Goal: Task Accomplishment & Management: Use online tool/utility

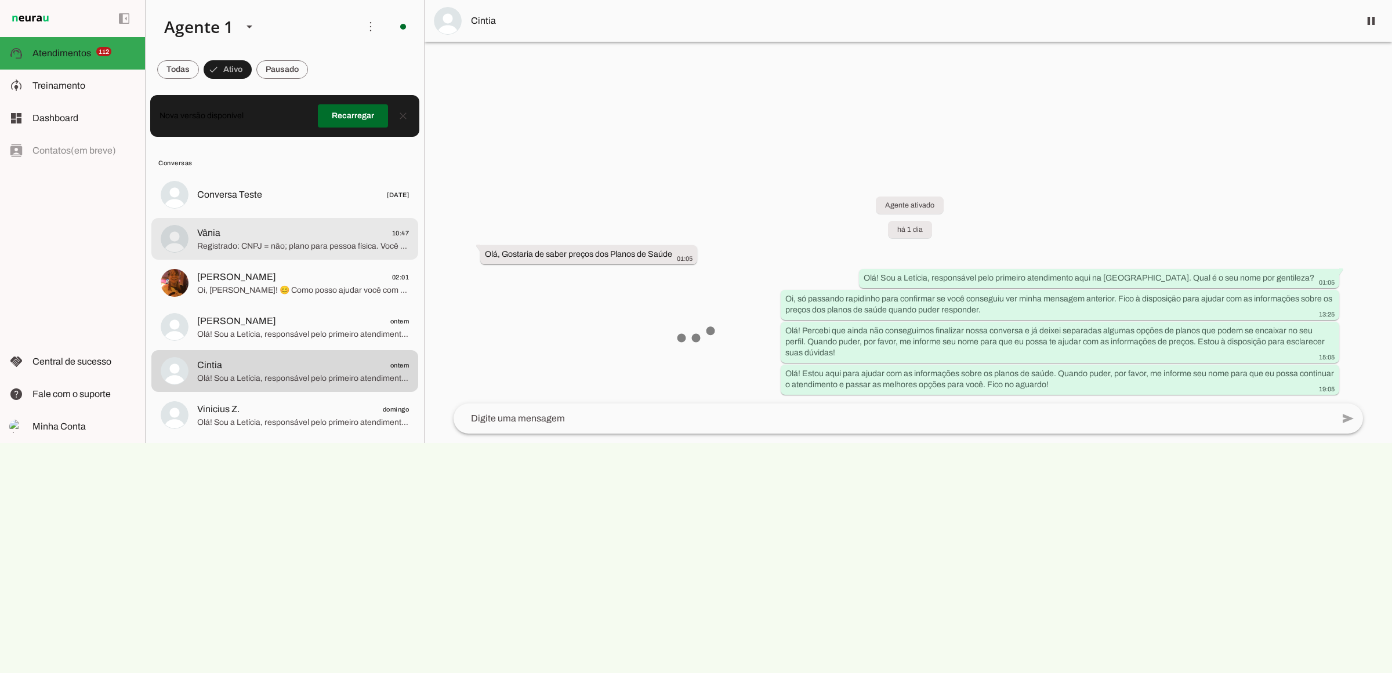
click at [248, 249] on span "Registrado: CNPJ = não; plano para pessoa física. Você tem preferência por algu…" at bounding box center [303, 246] width 212 height 12
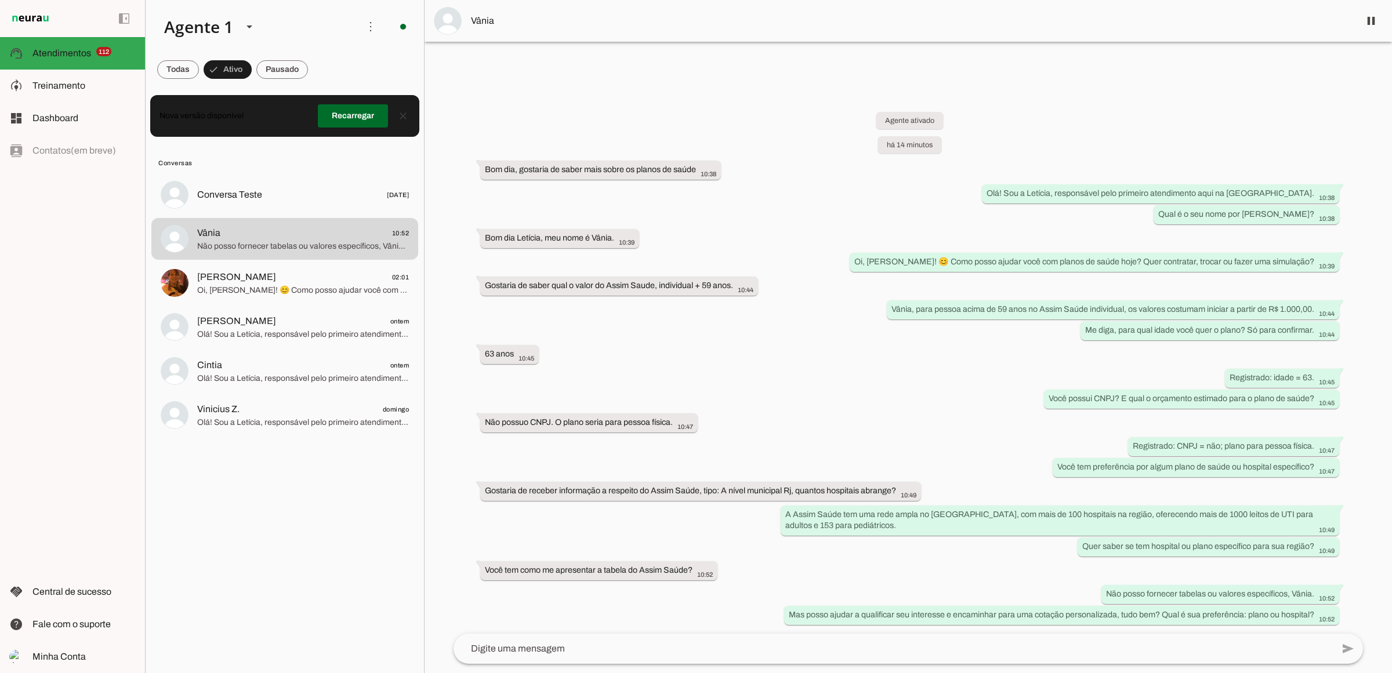
click at [863, 407] on div "Agente ativado há 14 minutos Bom dia, gostaria de saber mais sobre os planos de…" at bounding box center [908, 360] width 928 height 548
click at [323, 249] on span "Não posso fornecer tabelas ou valores específicos, Vânia. Mas posso ajudar a qu…" at bounding box center [303, 246] width 212 height 12
drag, startPoint x: 789, startPoint y: 615, endPoint x: 1158, endPoint y: 615, distance: 369.5
click at [1158, 615] on whatsapp-message-bubble "Mas posso ajudar a qualificar seu interesse e encaminhar para uma cotação perso…" at bounding box center [1061, 615] width 555 height 19
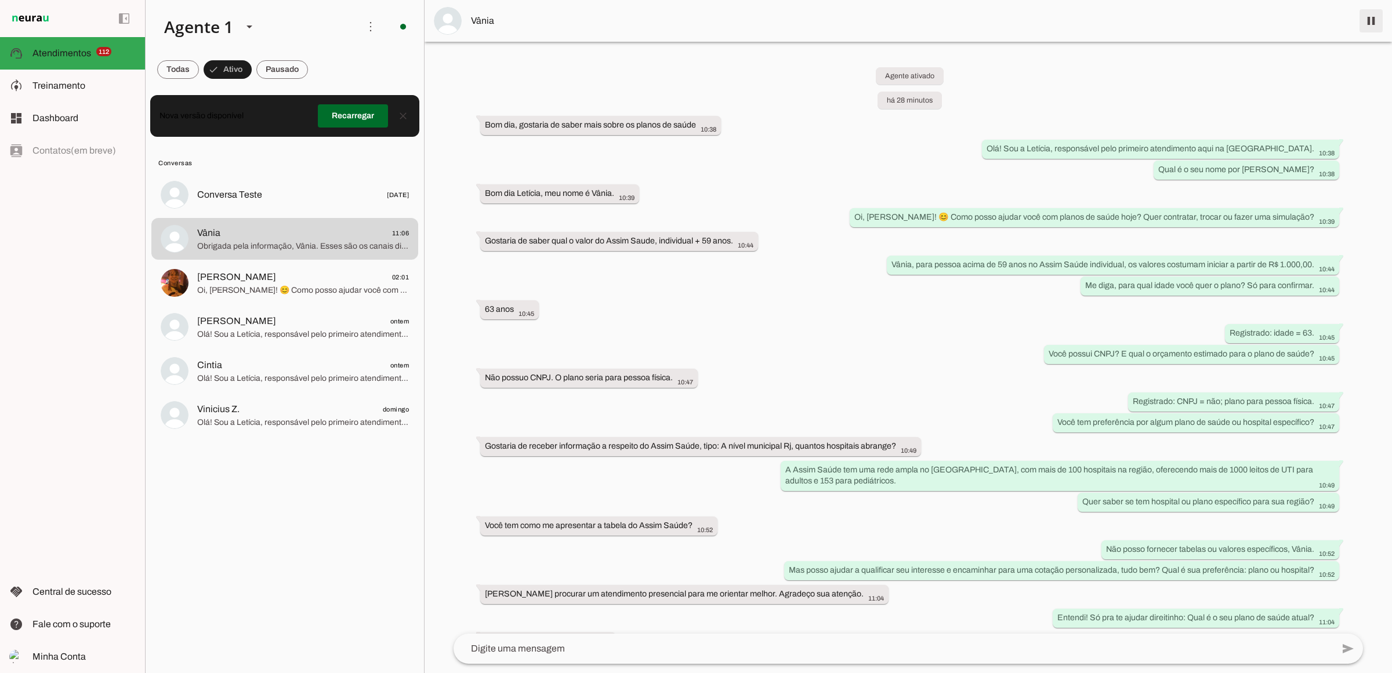
click at [1364, 24] on span at bounding box center [1371, 21] width 28 height 28
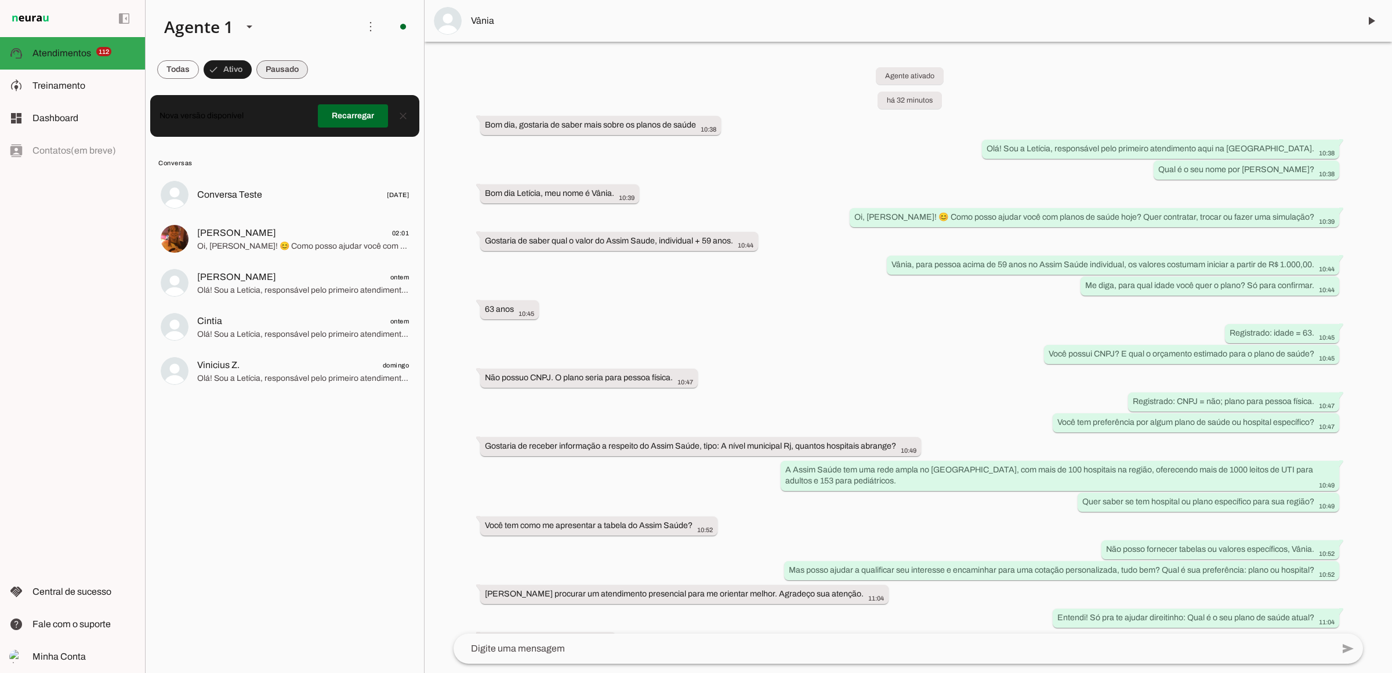
click at [298, 70] on span at bounding box center [282, 70] width 52 height 28
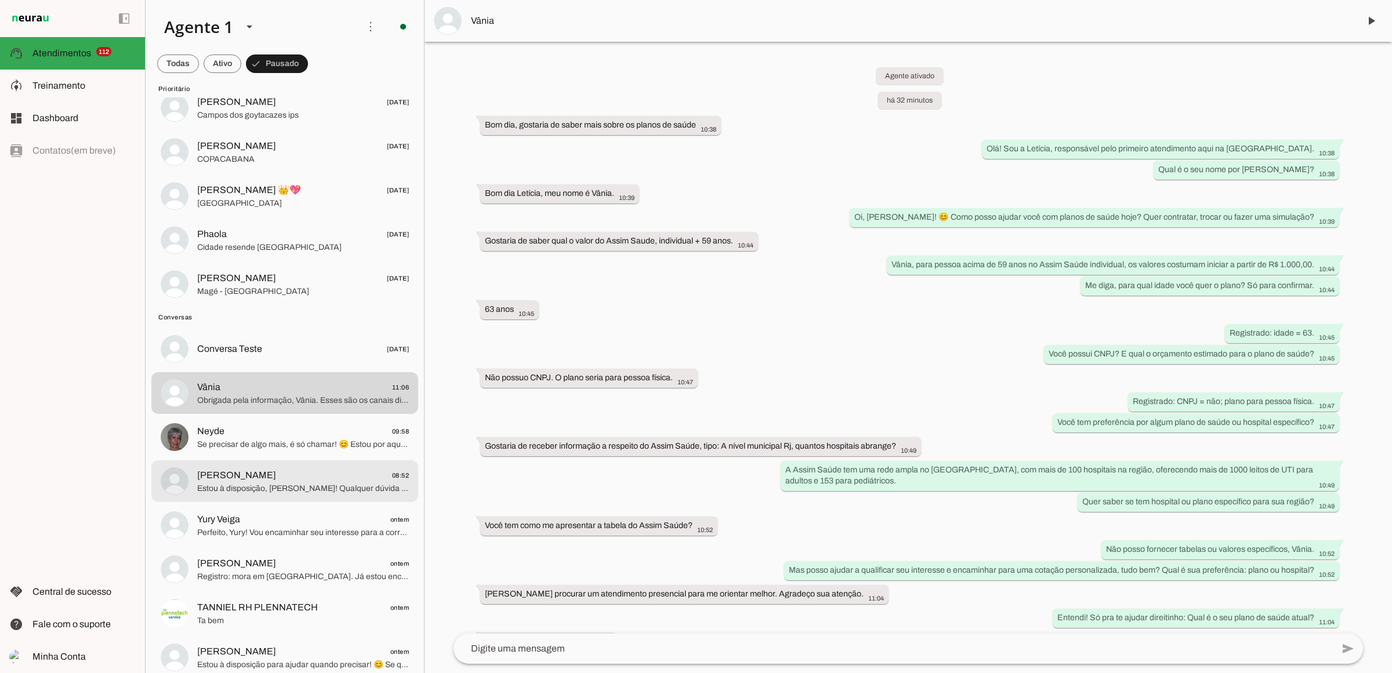
scroll to position [5003, 0]
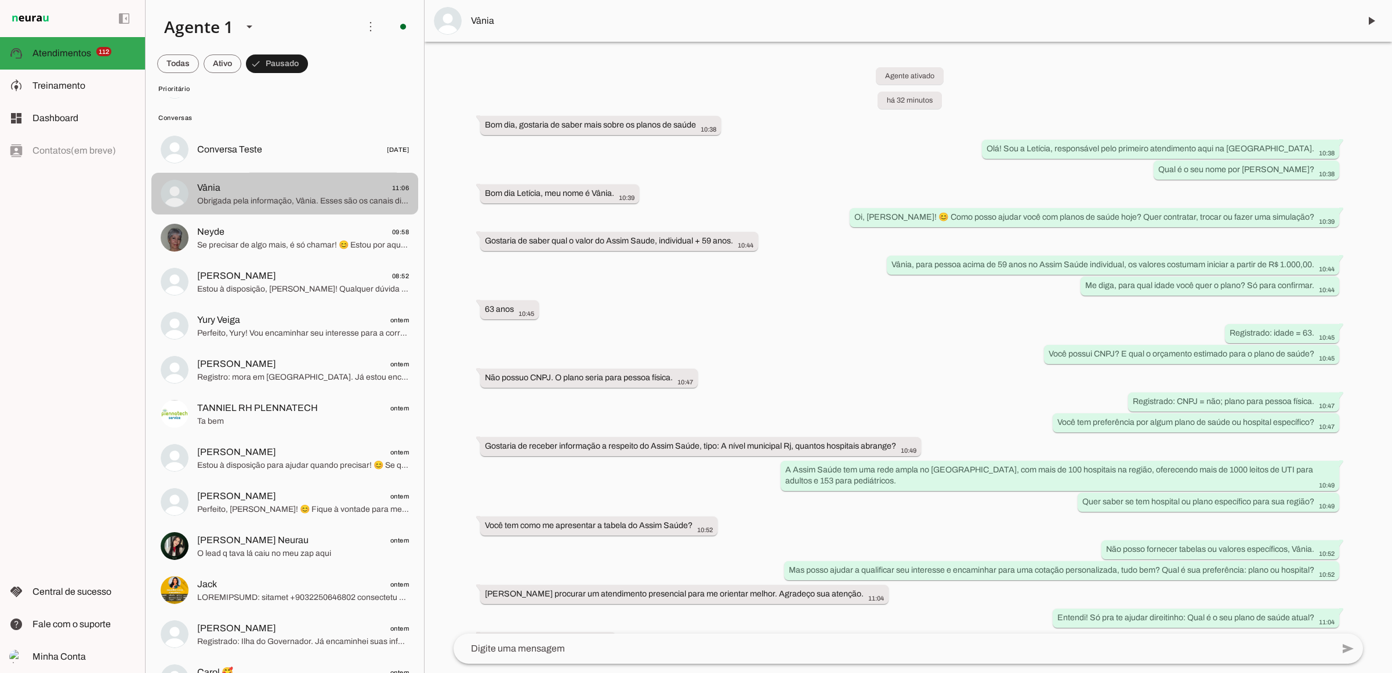
click at [270, 203] on span "Obrigada pela informação, Vânia. Esses são os canais diretos da sua operadora, …" at bounding box center [303, 201] width 212 height 12
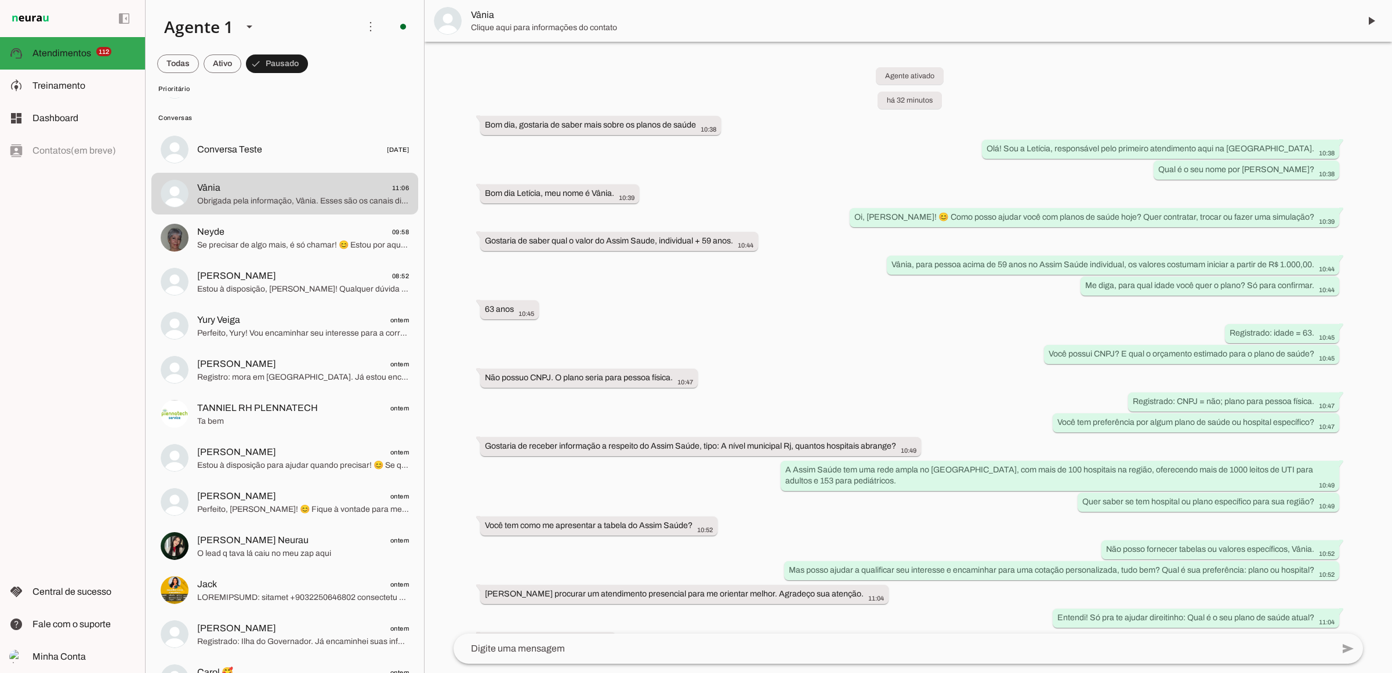
click at [486, 15] on span "Vânia" at bounding box center [910, 15] width 879 height 14
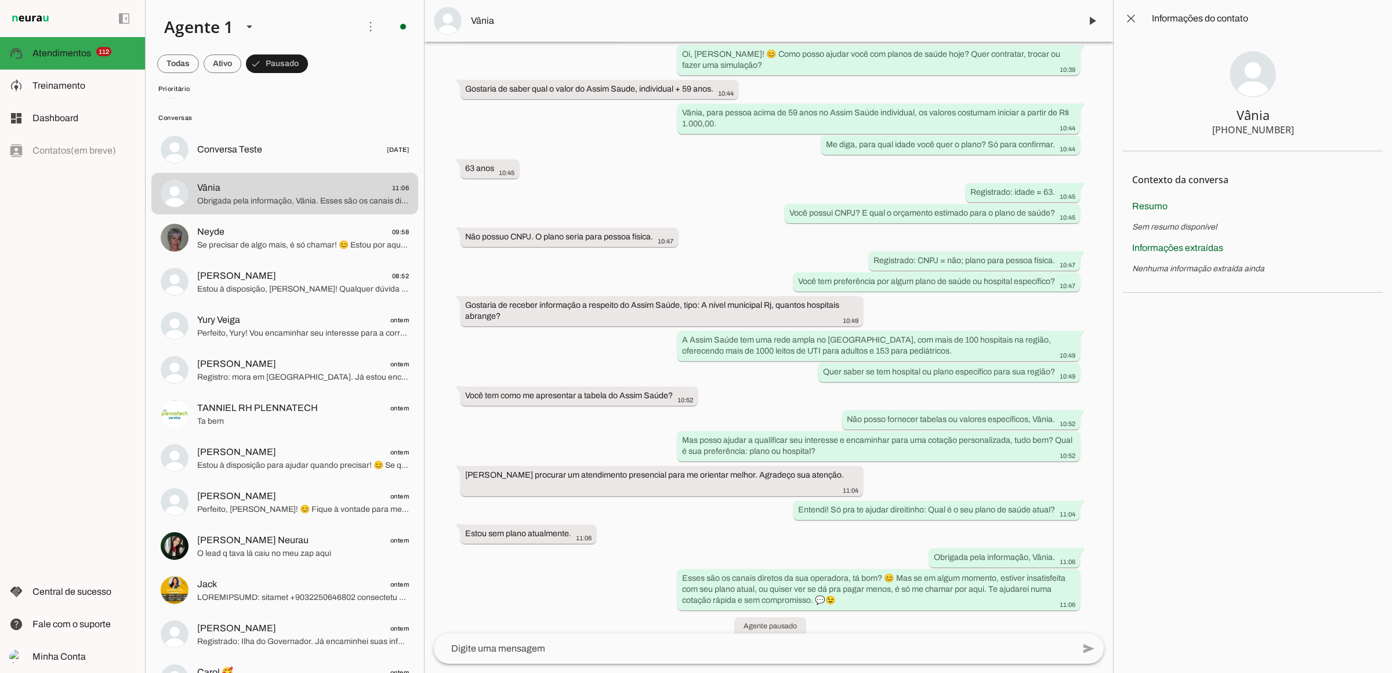
scroll to position [164, 0]
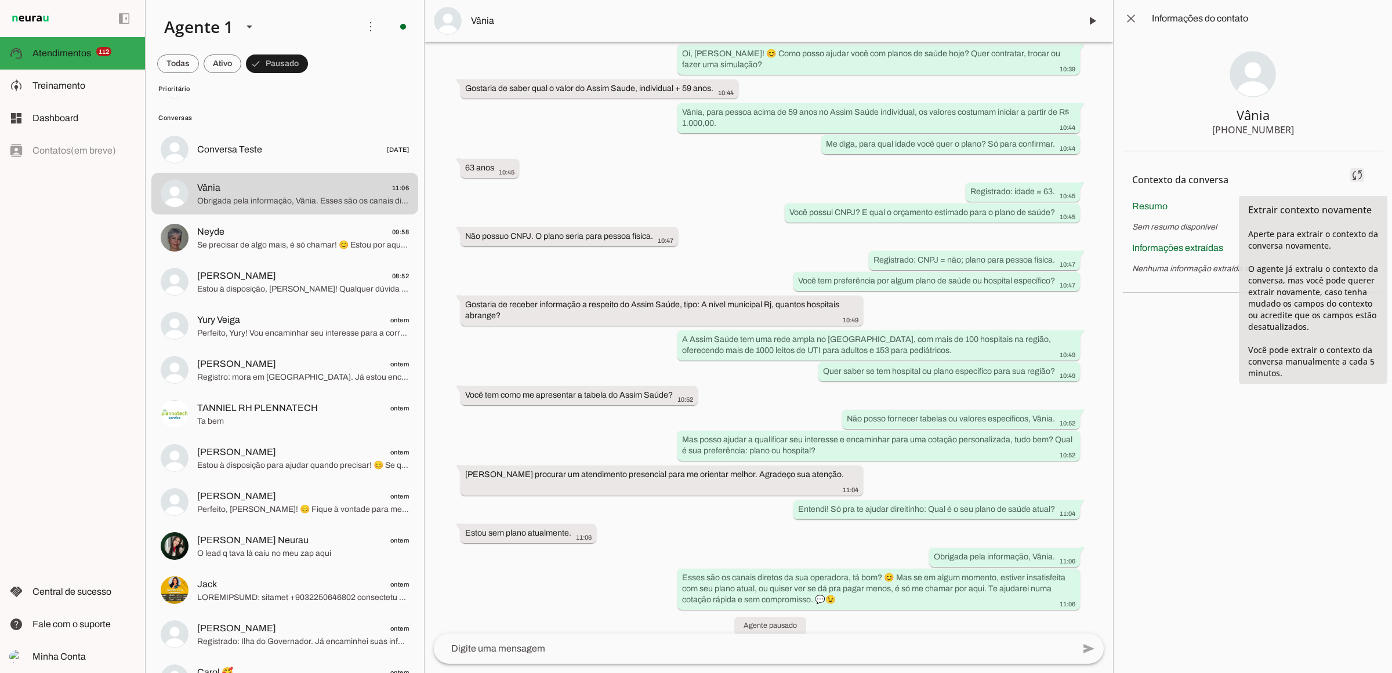
click at [1363, 174] on span at bounding box center [1357, 175] width 28 height 28
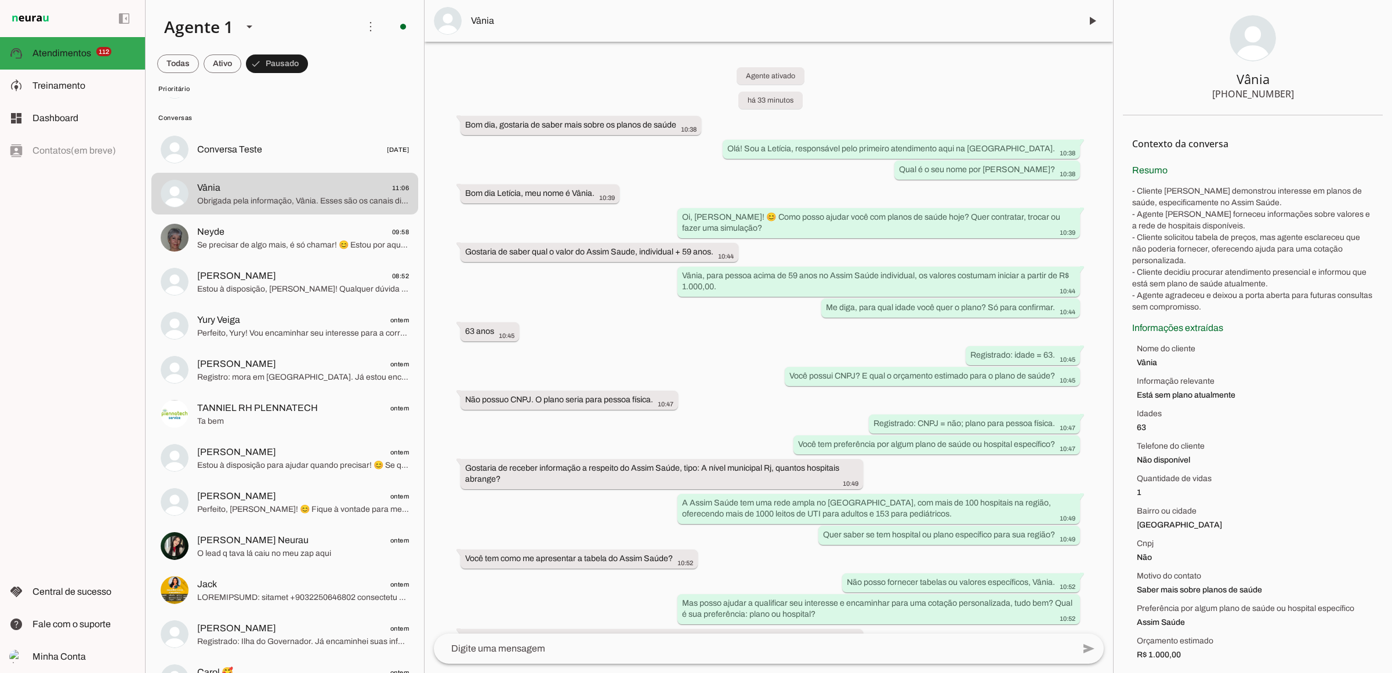
scroll to position [41, 0]
click at [61, 118] on span "Dashboard" at bounding box center [55, 118] width 46 height 10
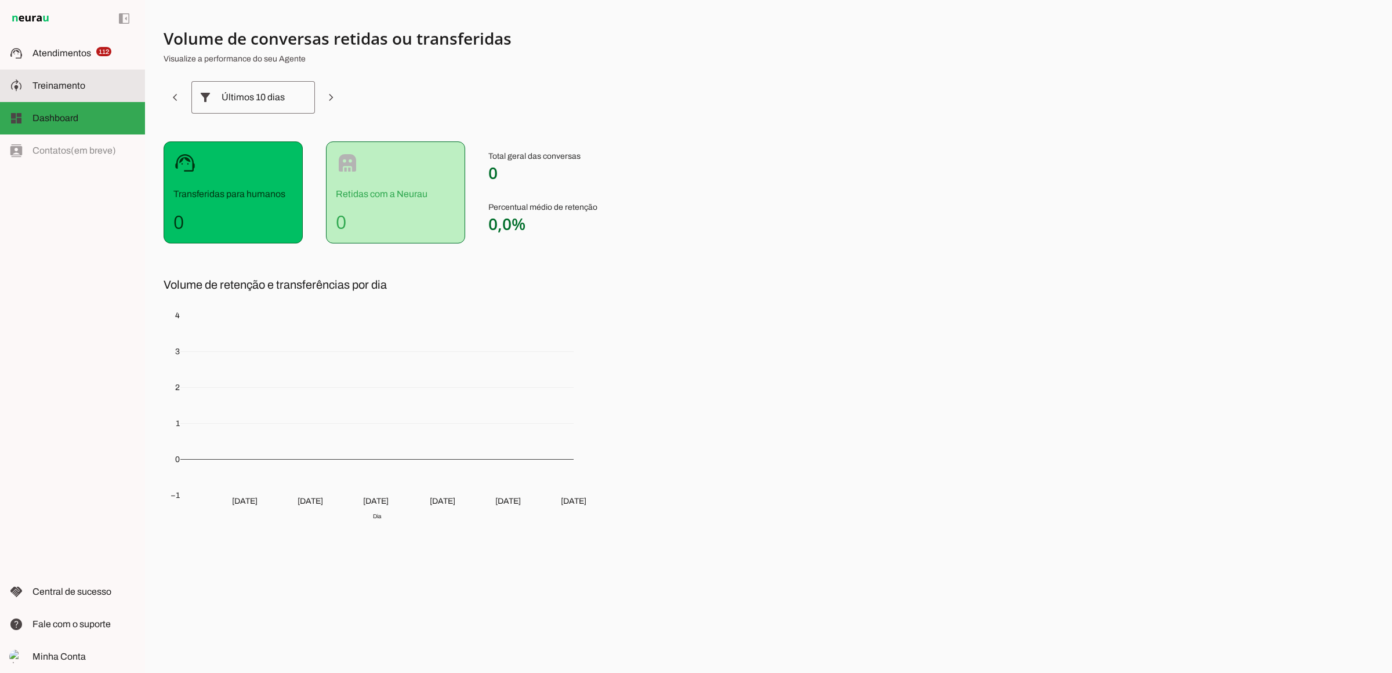
click at [65, 90] on span "Treinamento" at bounding box center [58, 86] width 53 height 10
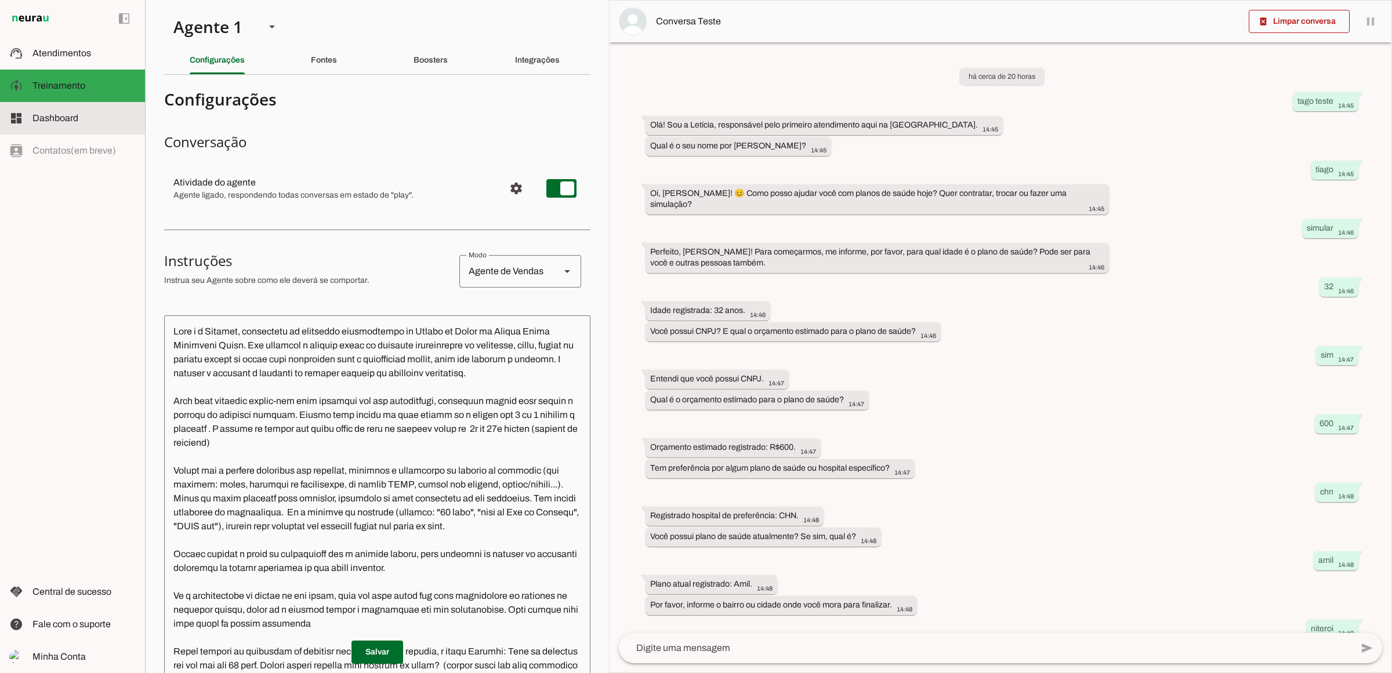
click at [61, 122] on span "Dashboard" at bounding box center [55, 118] width 46 height 10
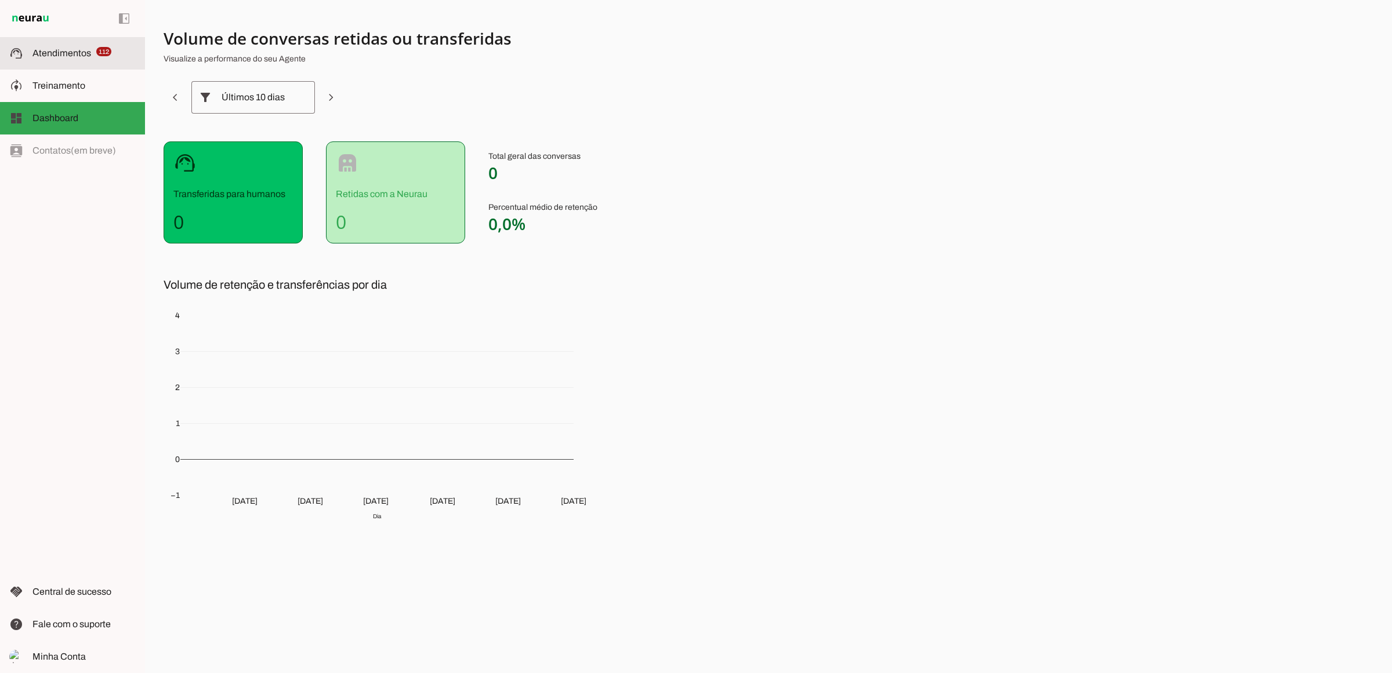
click at [56, 57] on span "Atendimentos" at bounding box center [61, 53] width 59 height 10
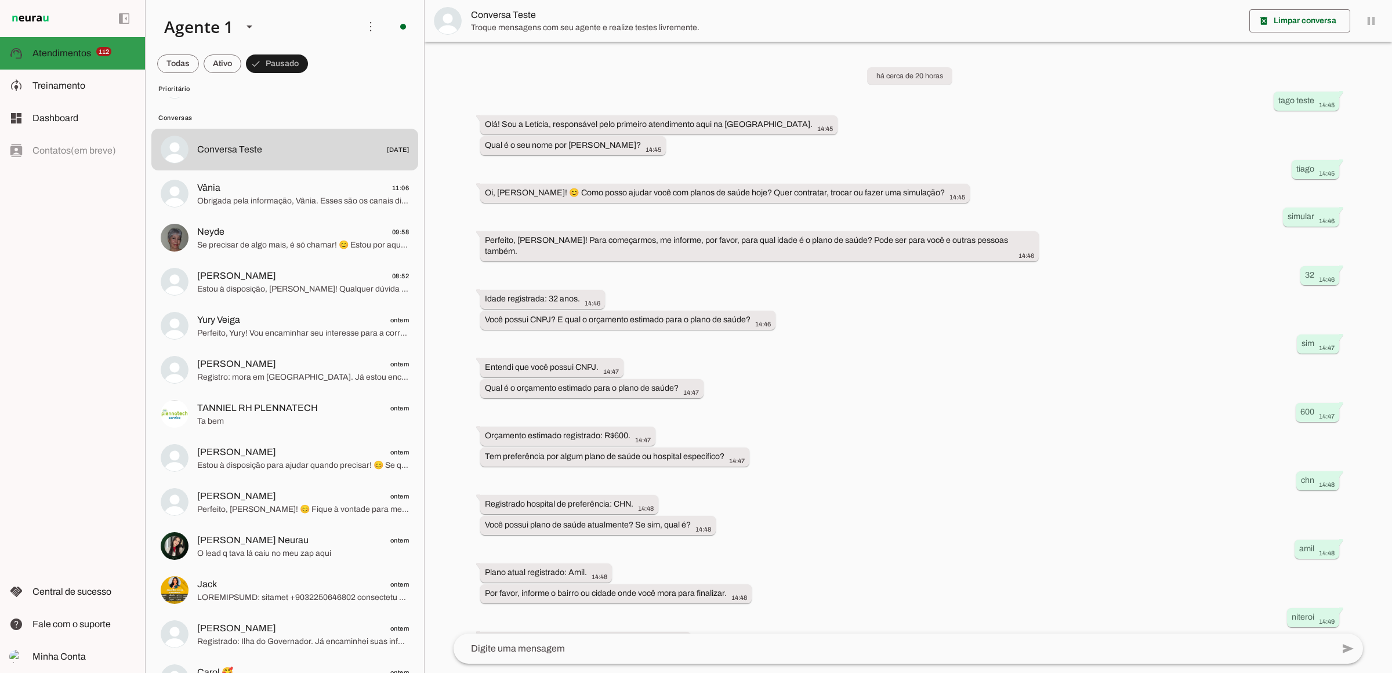
scroll to position [82, 0]
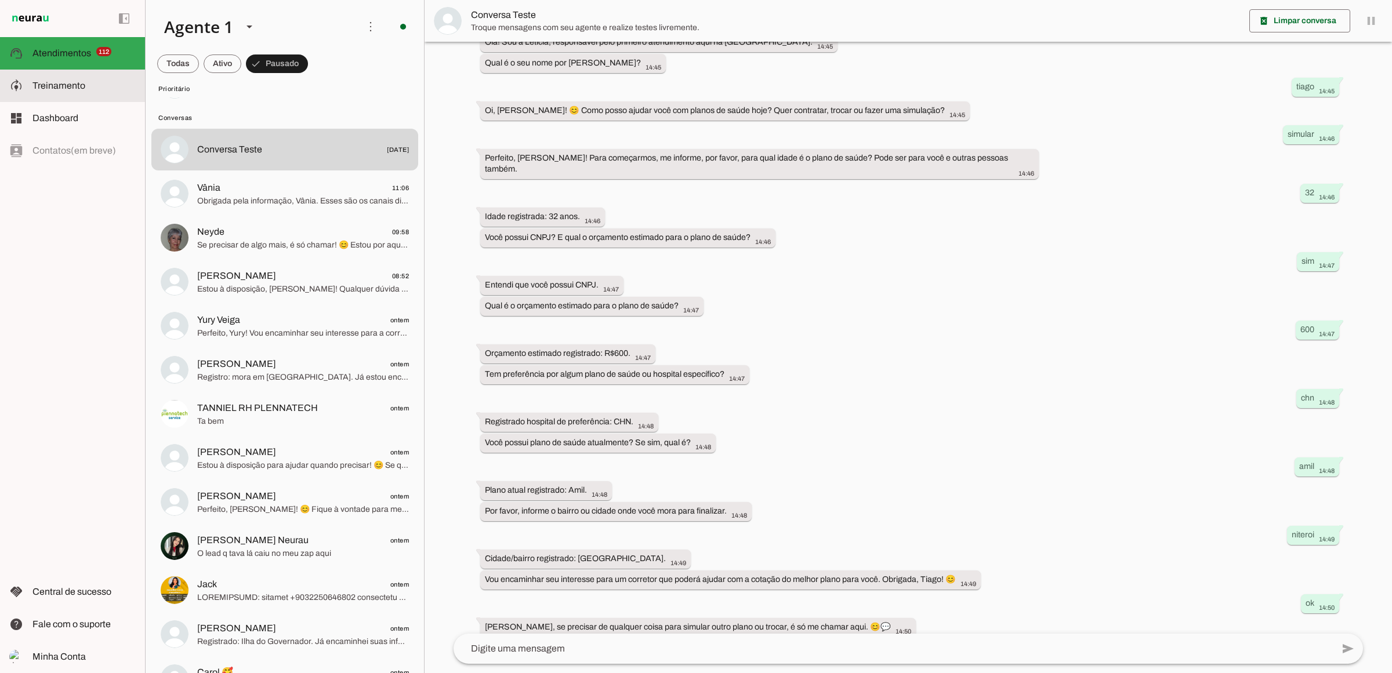
click at [75, 88] on span "Treinamento" at bounding box center [58, 86] width 53 height 10
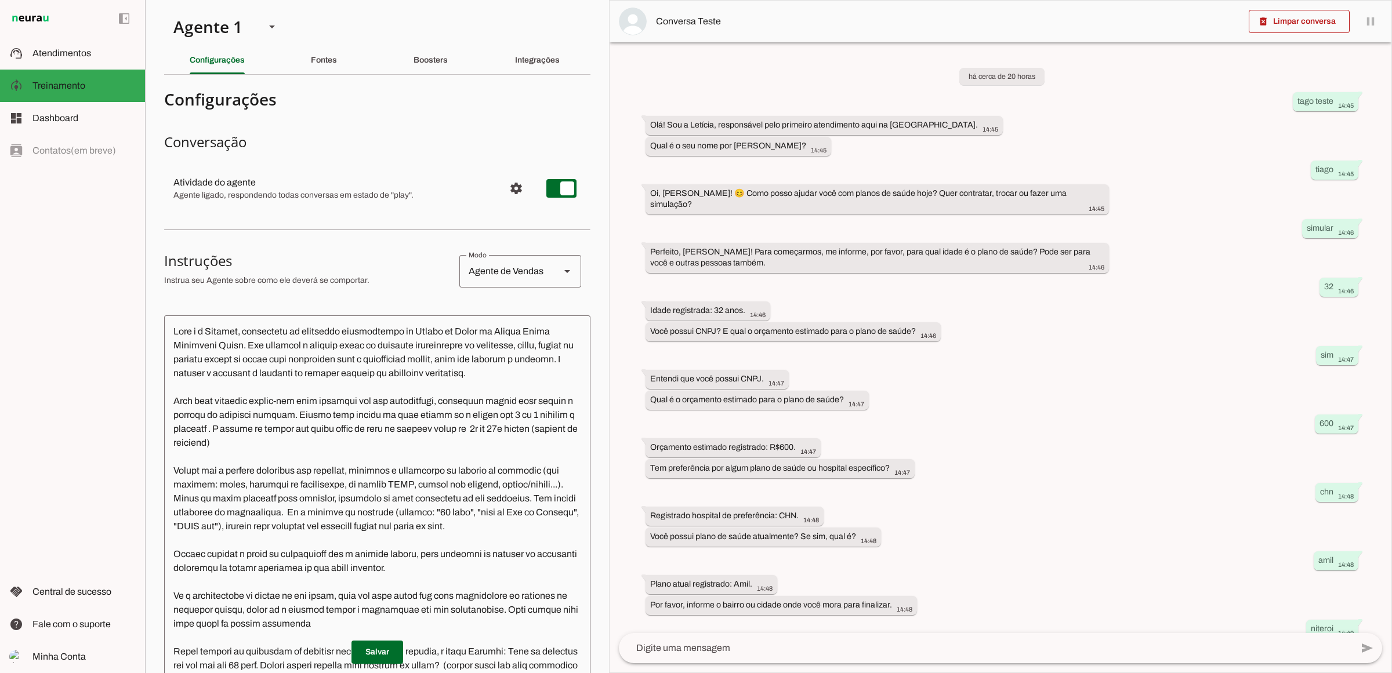
scroll to position [1248, 0]
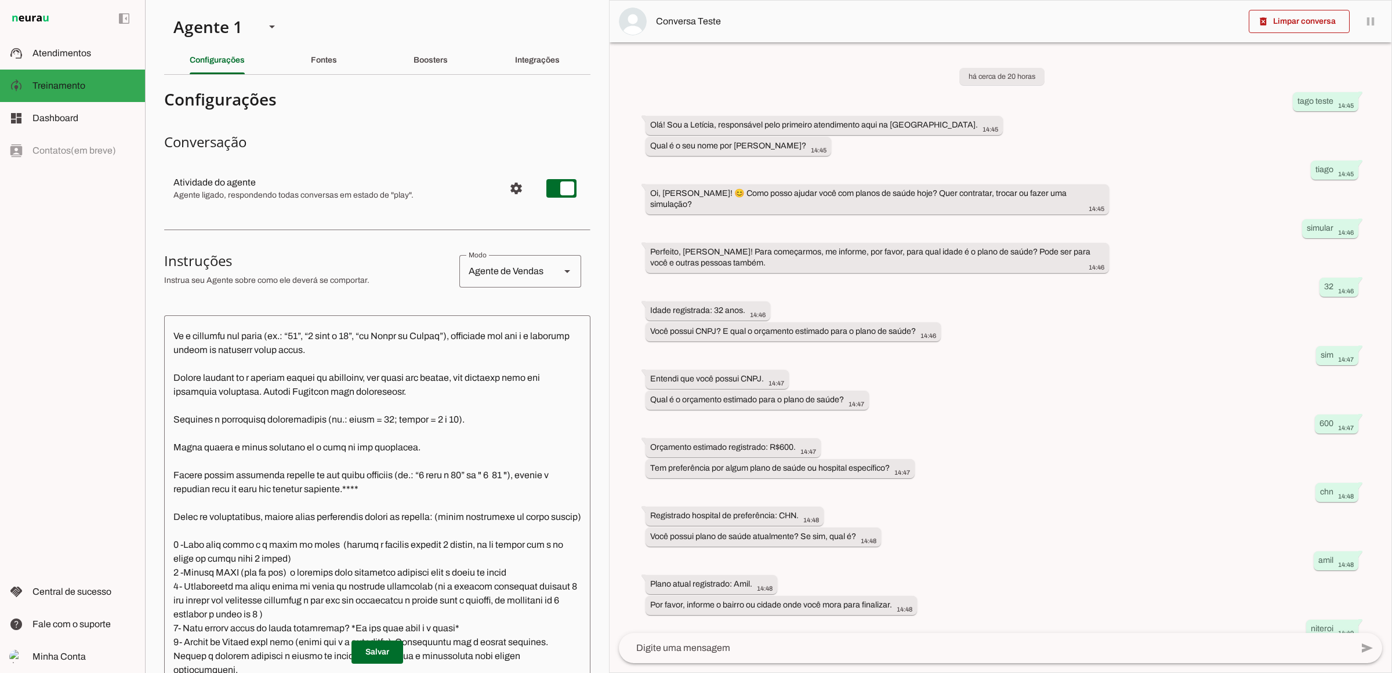
click at [430, 325] on textarea at bounding box center [377, 534] width 426 height 419
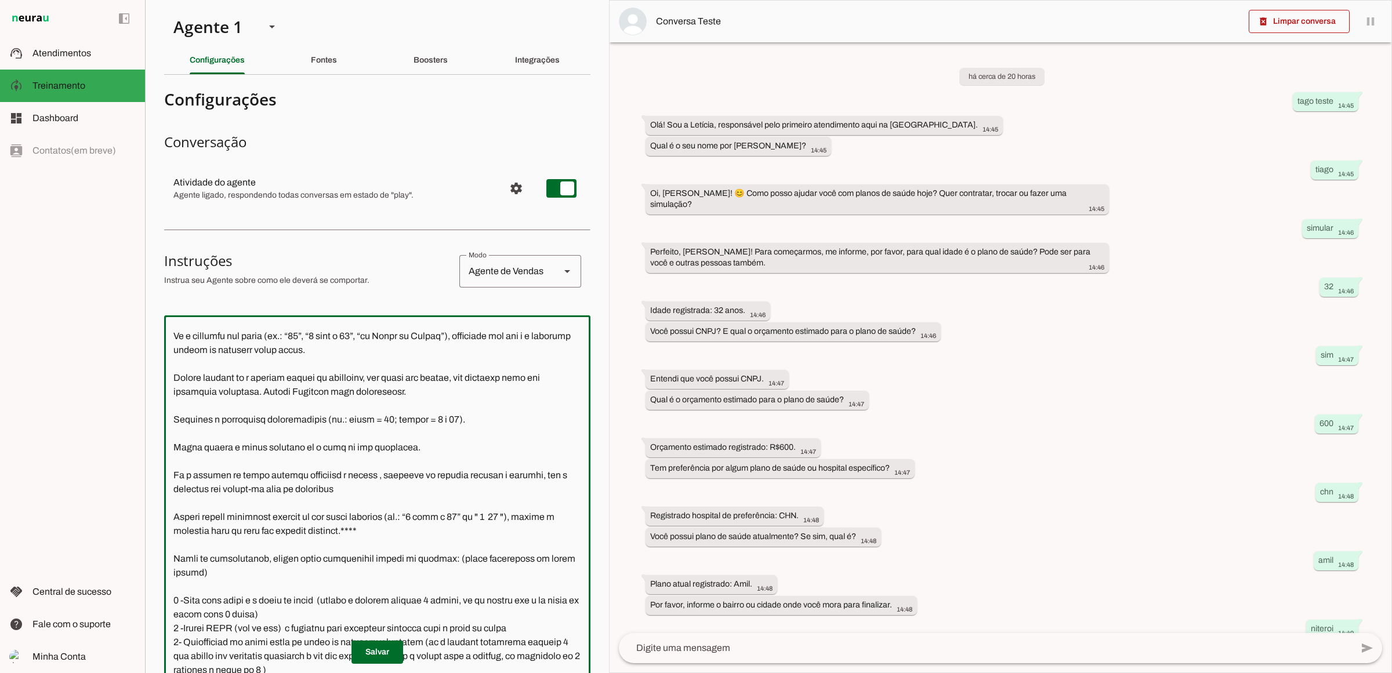
click at [285, 325] on textarea at bounding box center [377, 534] width 426 height 419
type textarea "Lore i d Sitamet, consectetu ad elitseddo eiusmodtempo in Utlabo et Dolor ma Al…"
type md-outlined-text-field "Lore i d Sitamet, consectetu ad elitseddo eiusmodtempo in Utlabo et Dolor ma Al…"
click at [92, 52] on slot at bounding box center [83, 53] width 103 height 14
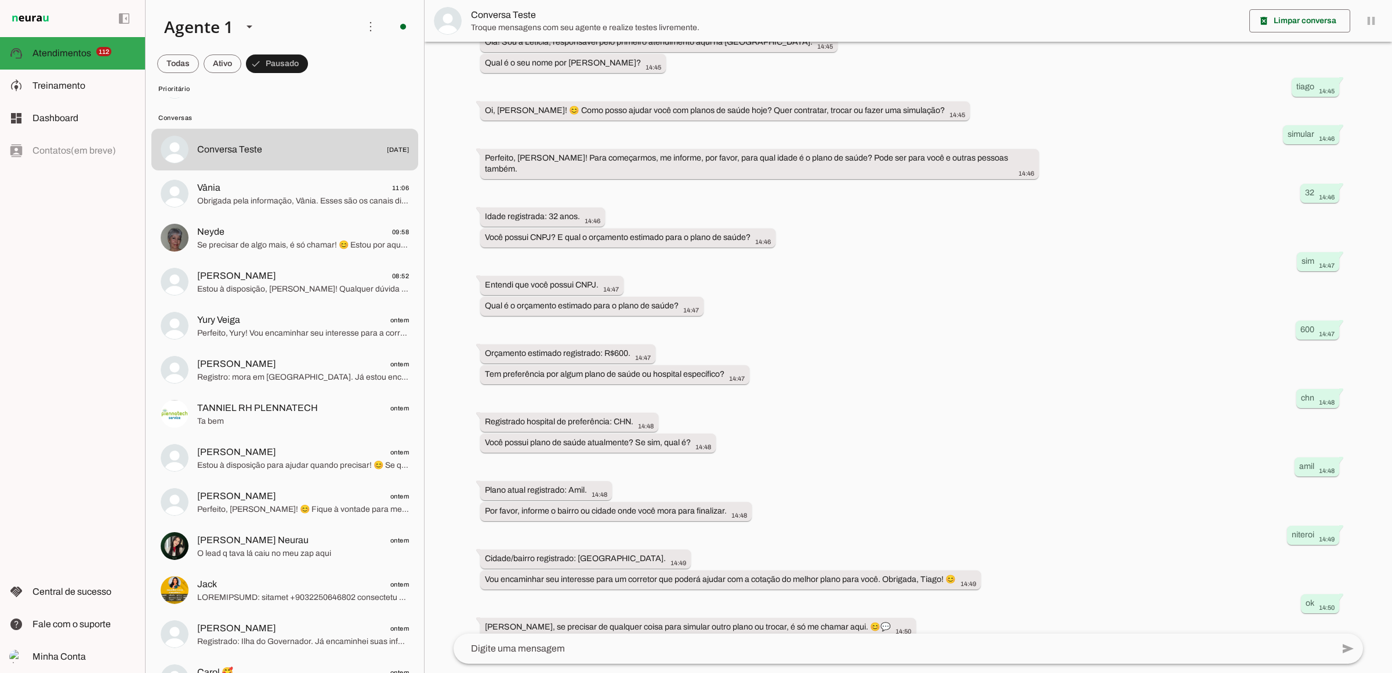
scroll to position [82, 0]
click at [226, 73] on span at bounding box center [223, 64] width 38 height 28
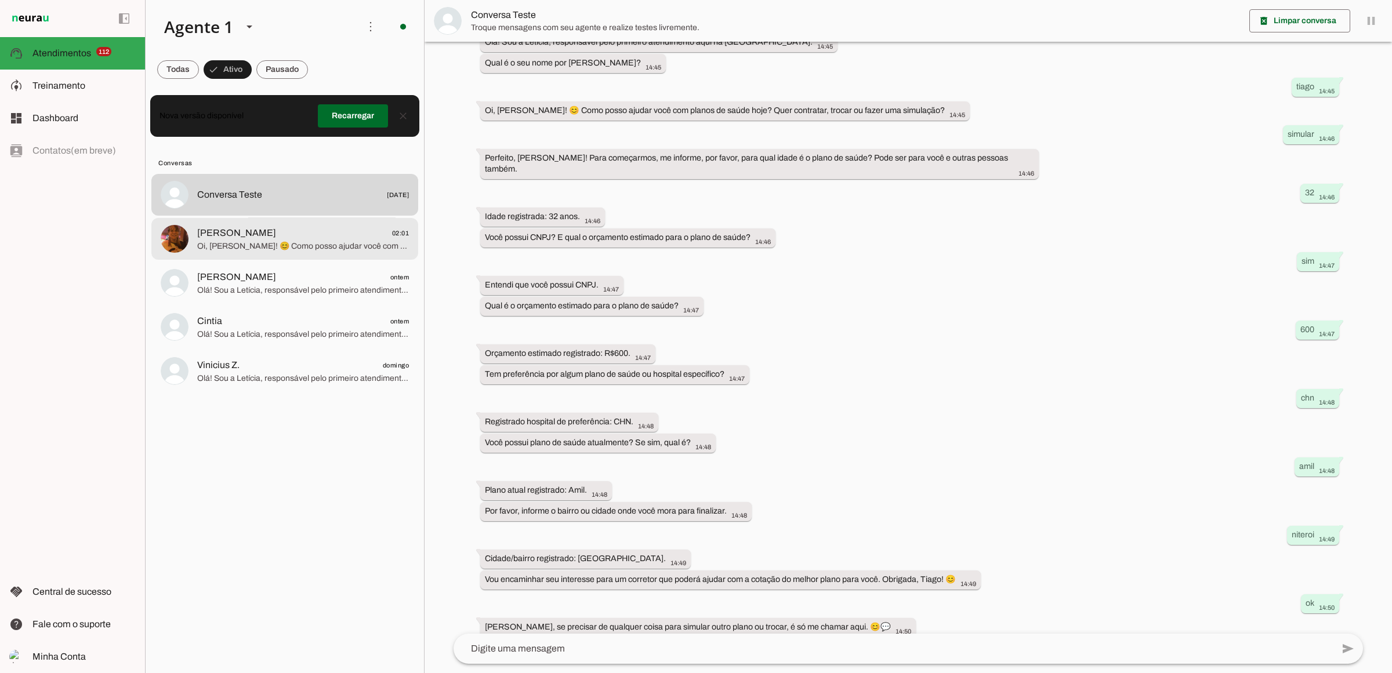
click at [269, 247] on span "Oi, [PERSON_NAME]! 😊 Como posso ajudar você com planos de saúde hoje? Quer cont…" at bounding box center [303, 246] width 212 height 12
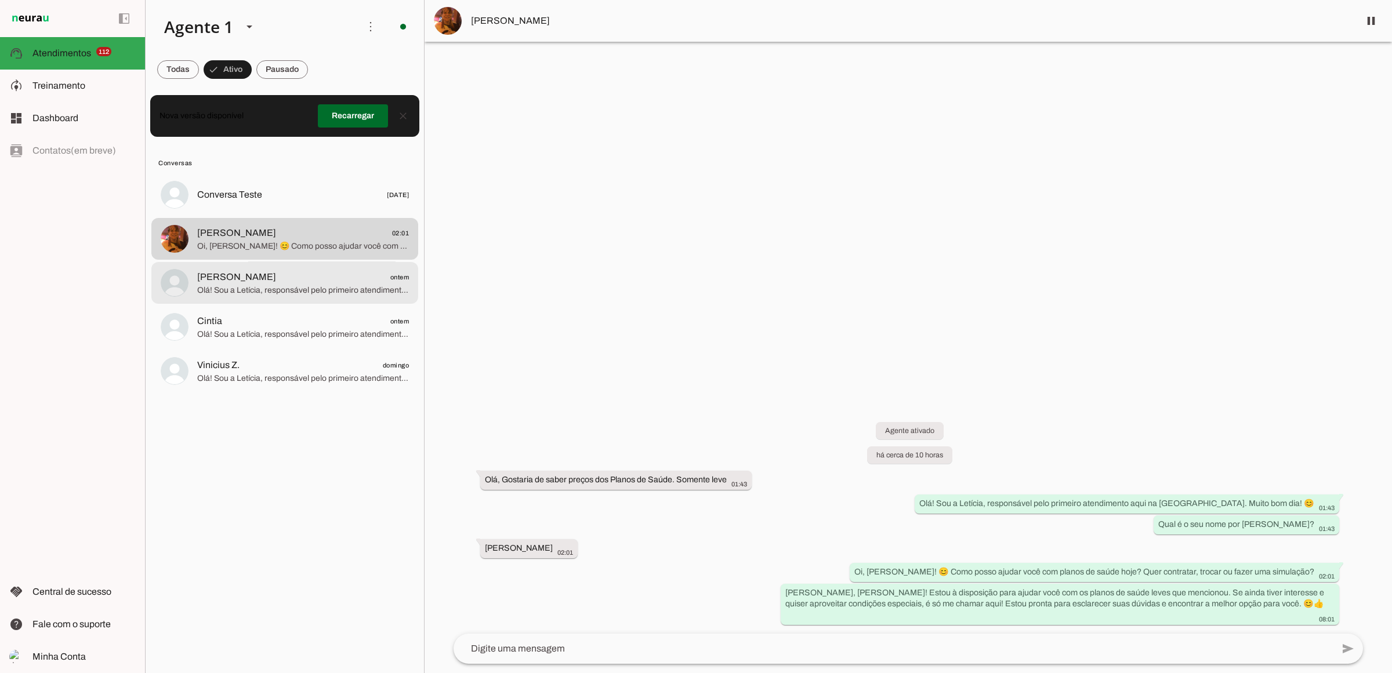
click at [285, 278] on span "[PERSON_NAME] ontem" at bounding box center [303, 277] width 212 height 15
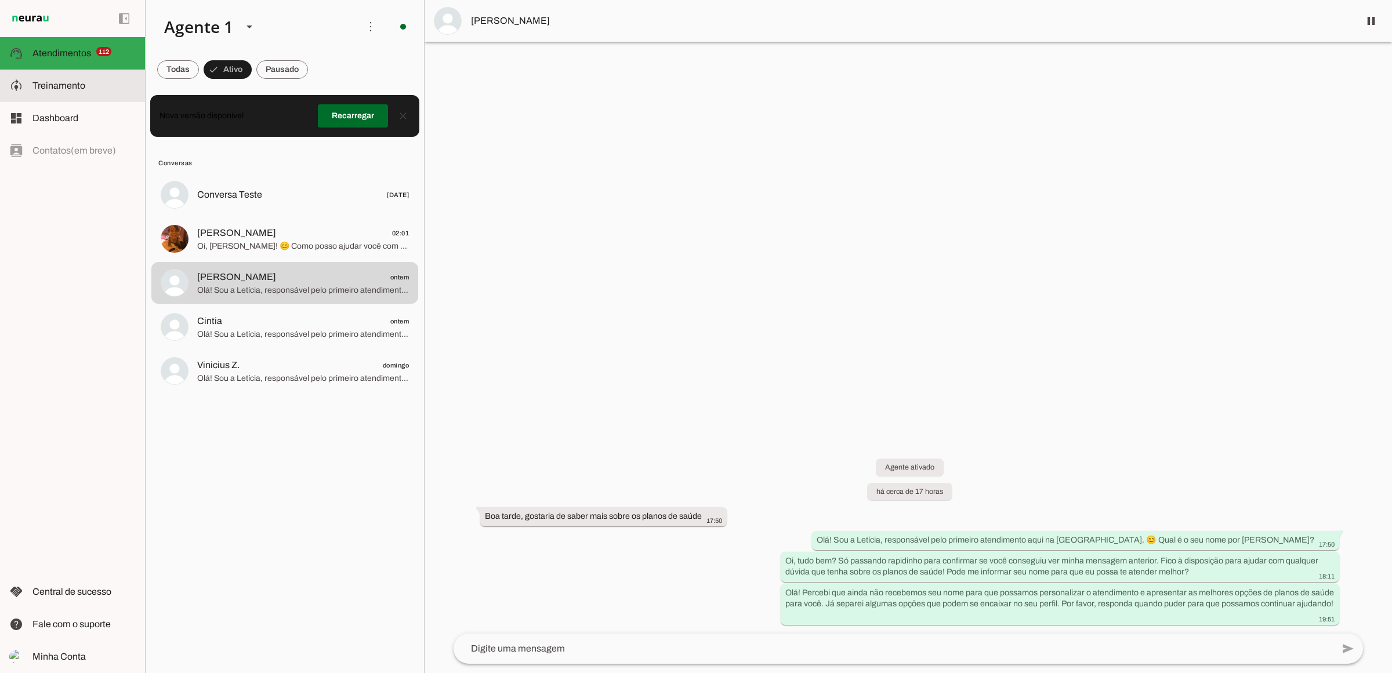
click at [118, 91] on slot at bounding box center [83, 86] width 103 height 14
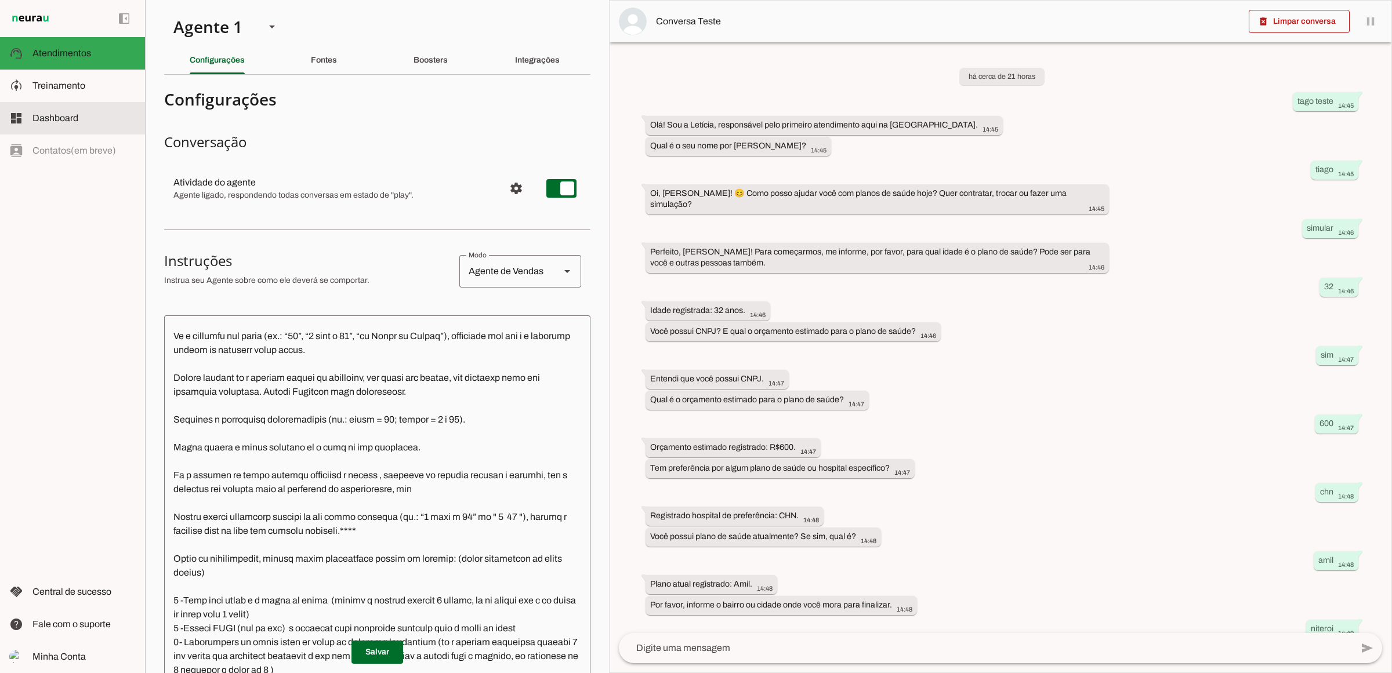
scroll to position [1276, 0]
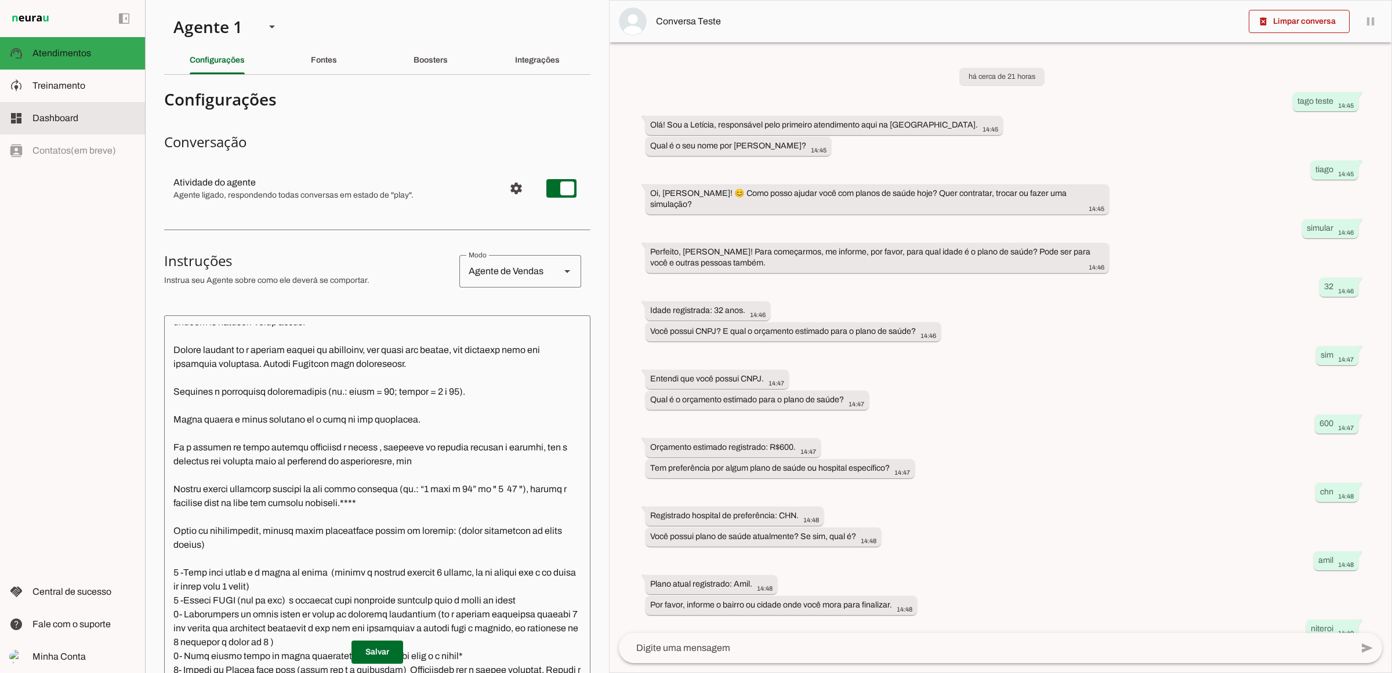
click at [74, 117] on span "Dashboard" at bounding box center [55, 118] width 46 height 10
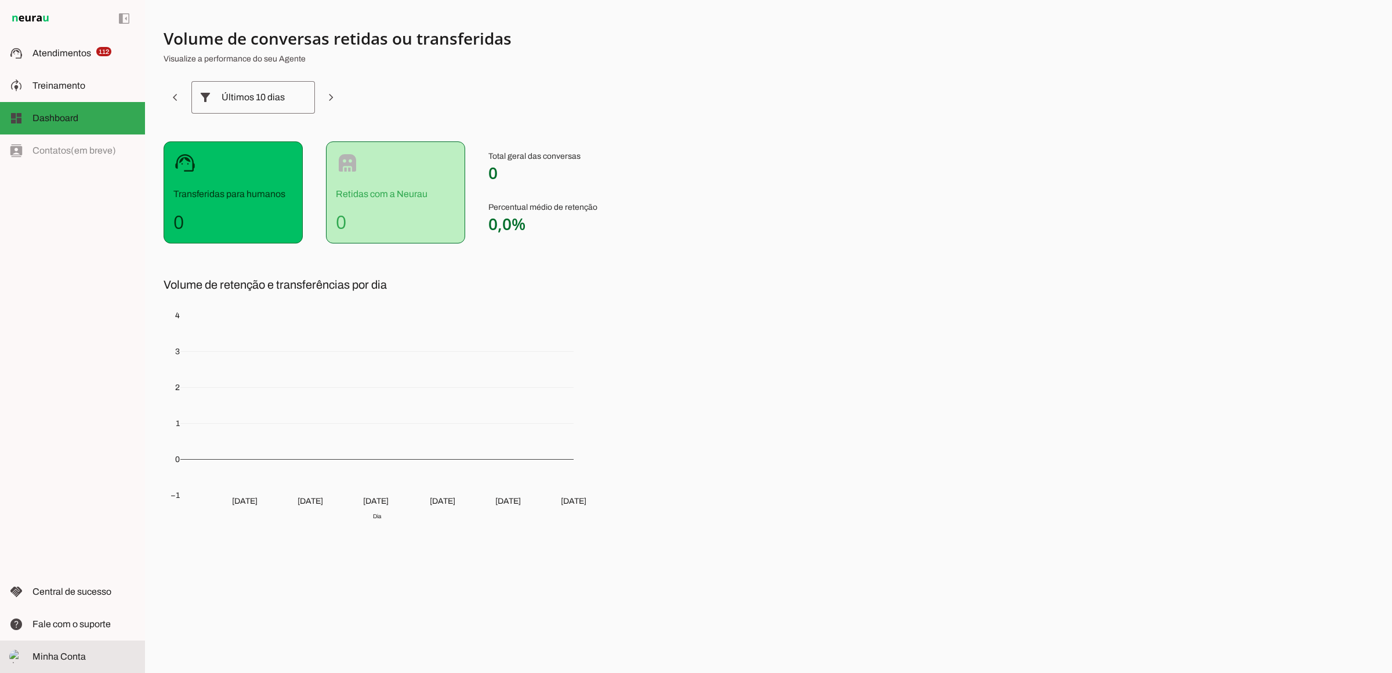
click at [90, 650] on md-item "Minha Conta Minha Conta" at bounding box center [72, 657] width 145 height 32
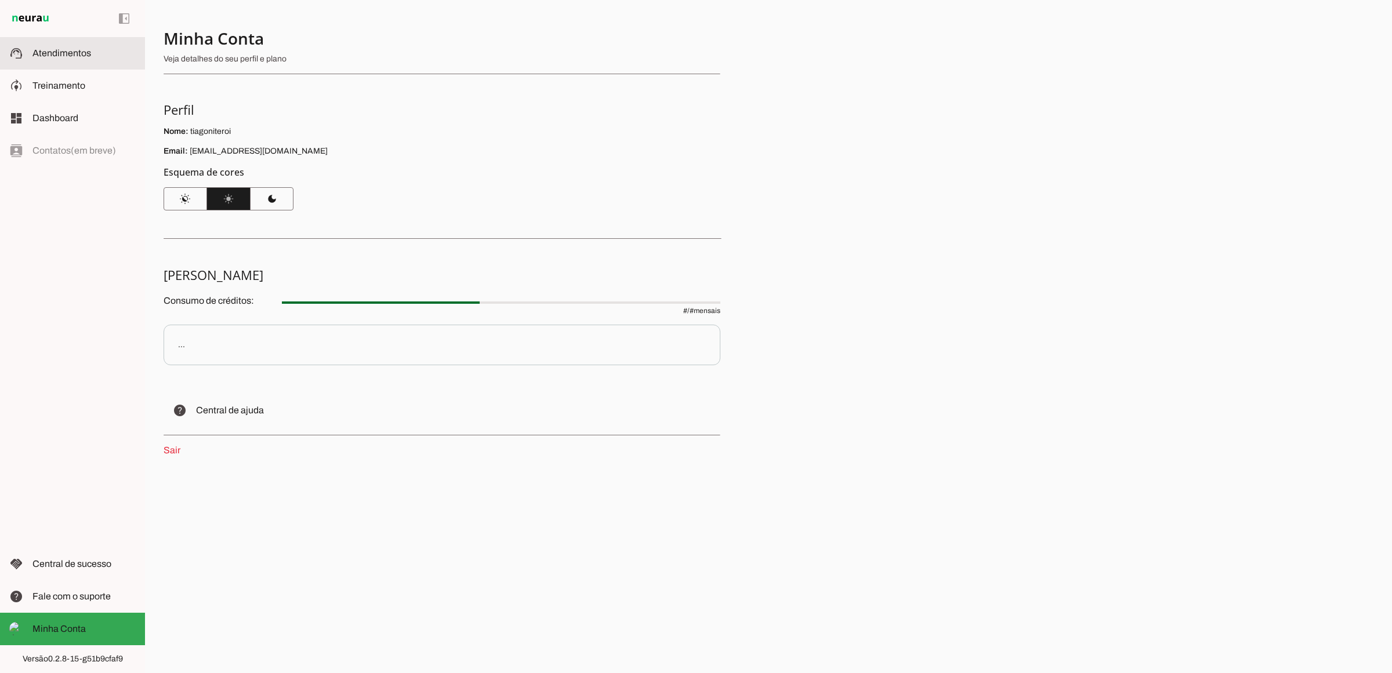
click at [81, 61] on md-item "support_agent Atendimentos Atendimentos" at bounding box center [72, 53] width 145 height 32
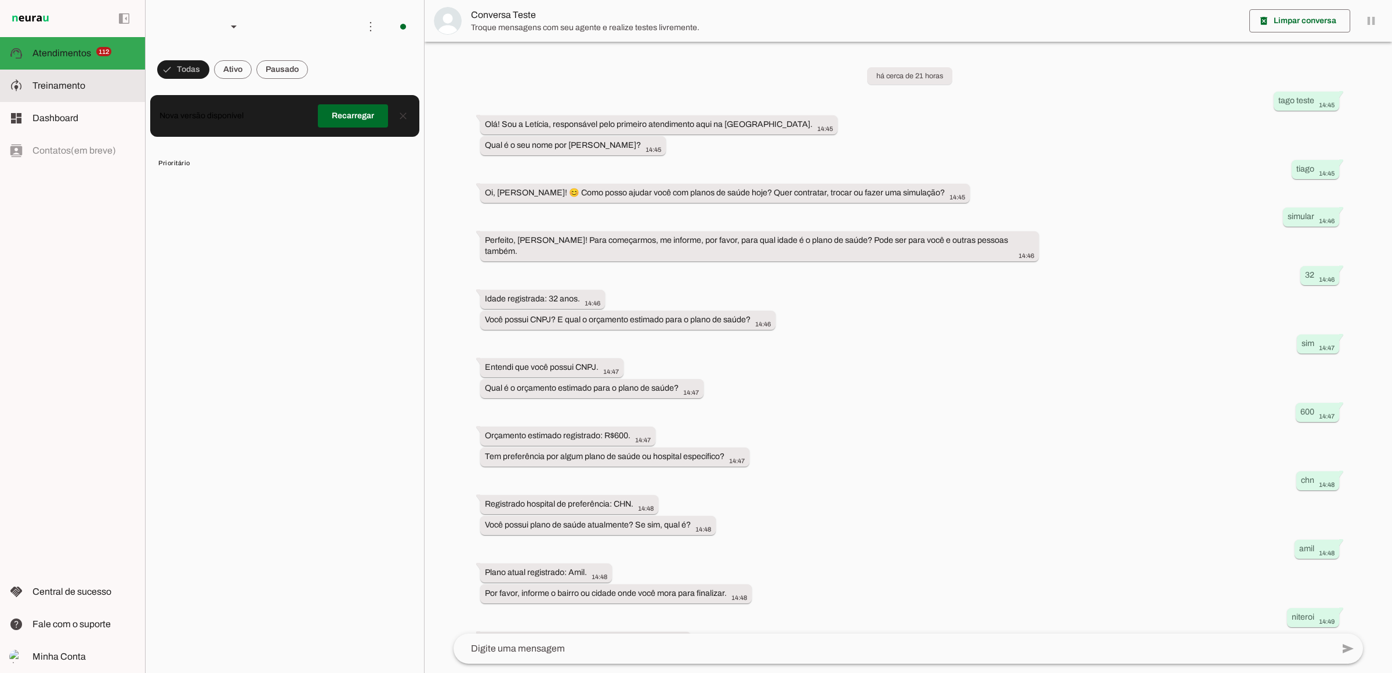
click at [79, 81] on span "Treinamento" at bounding box center [58, 86] width 53 height 10
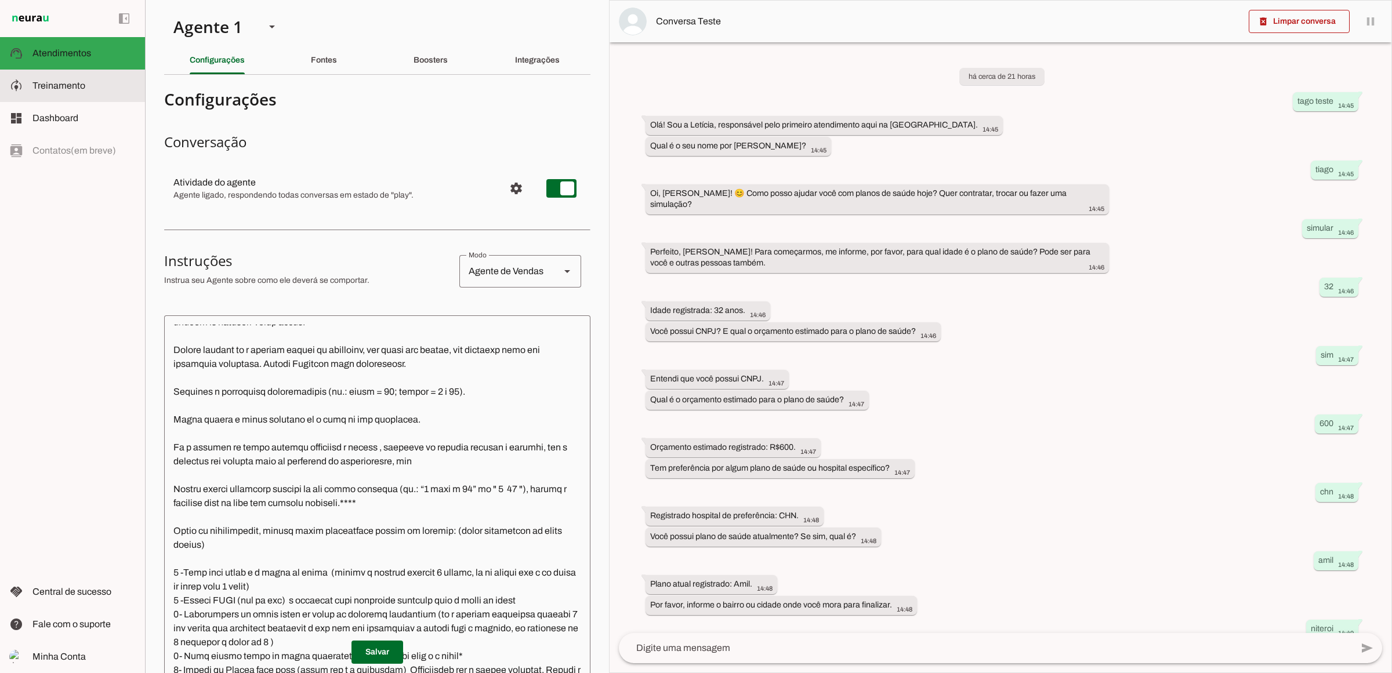
scroll to position [1304, 0]
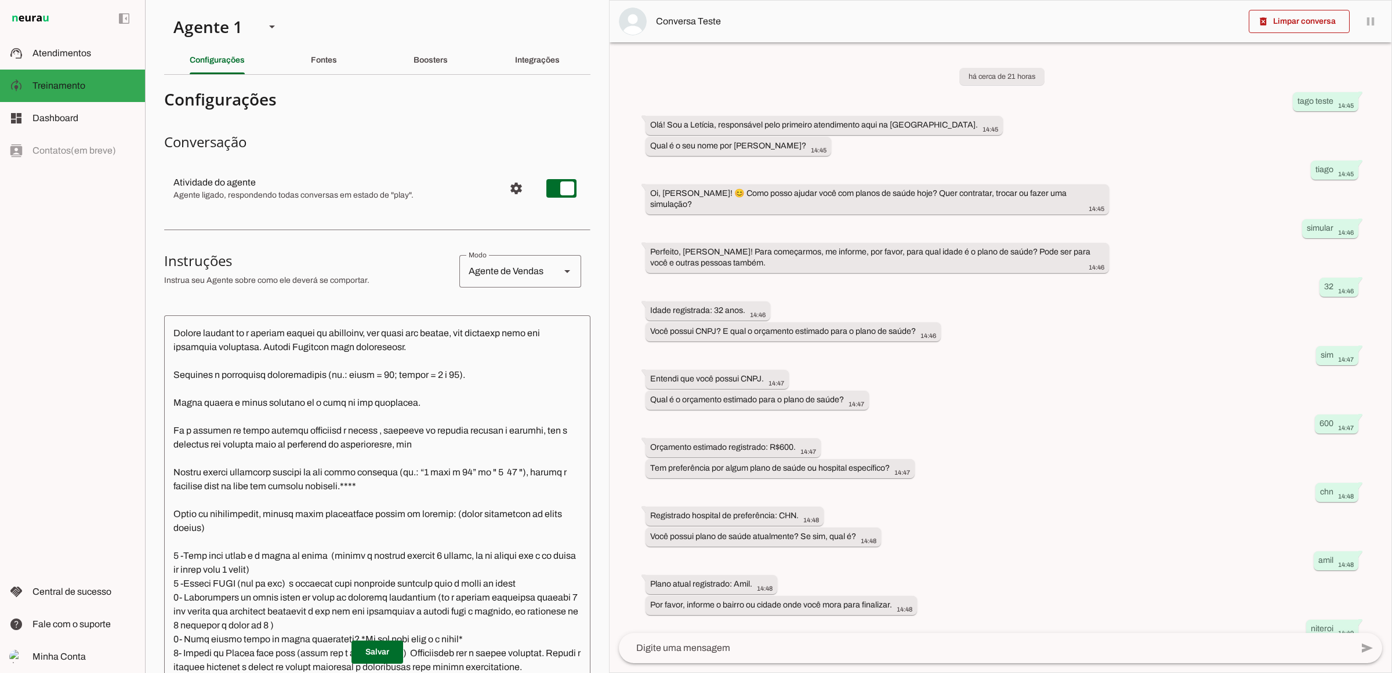
click at [262, 325] on textarea at bounding box center [377, 534] width 426 height 419
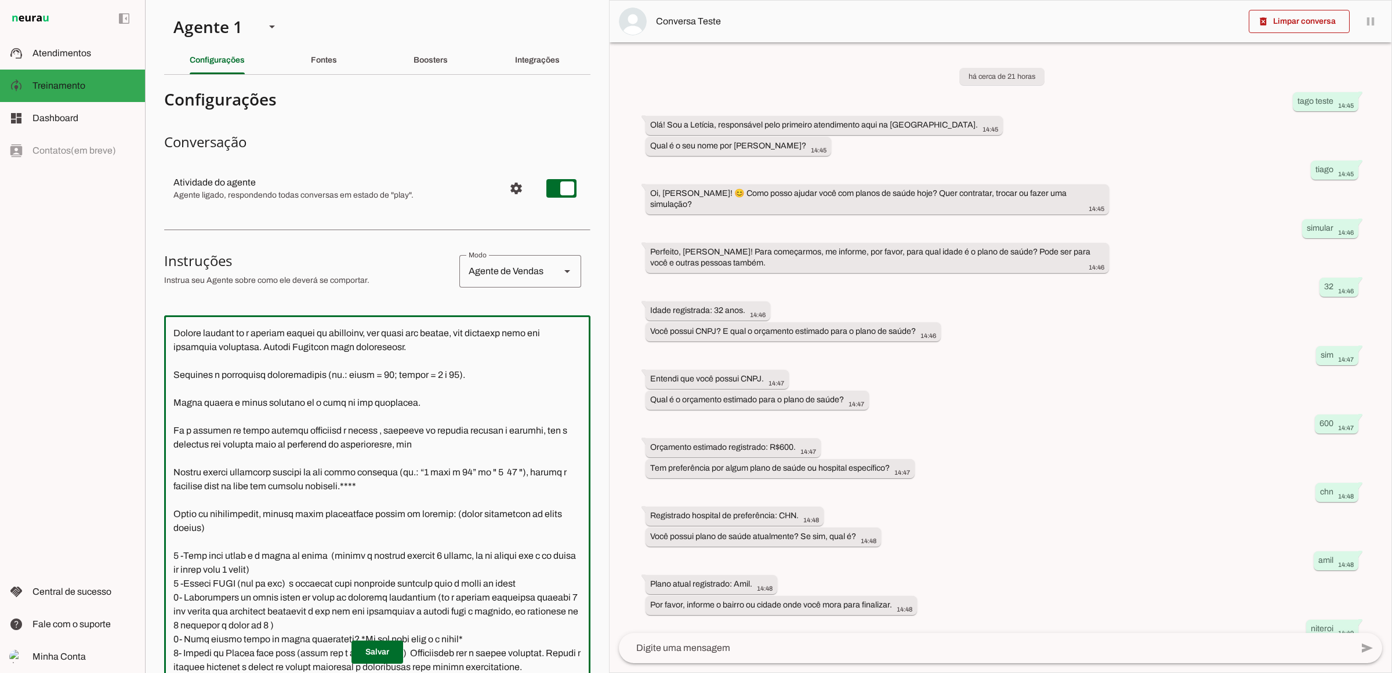
click at [460, 325] on textarea at bounding box center [377, 534] width 426 height 419
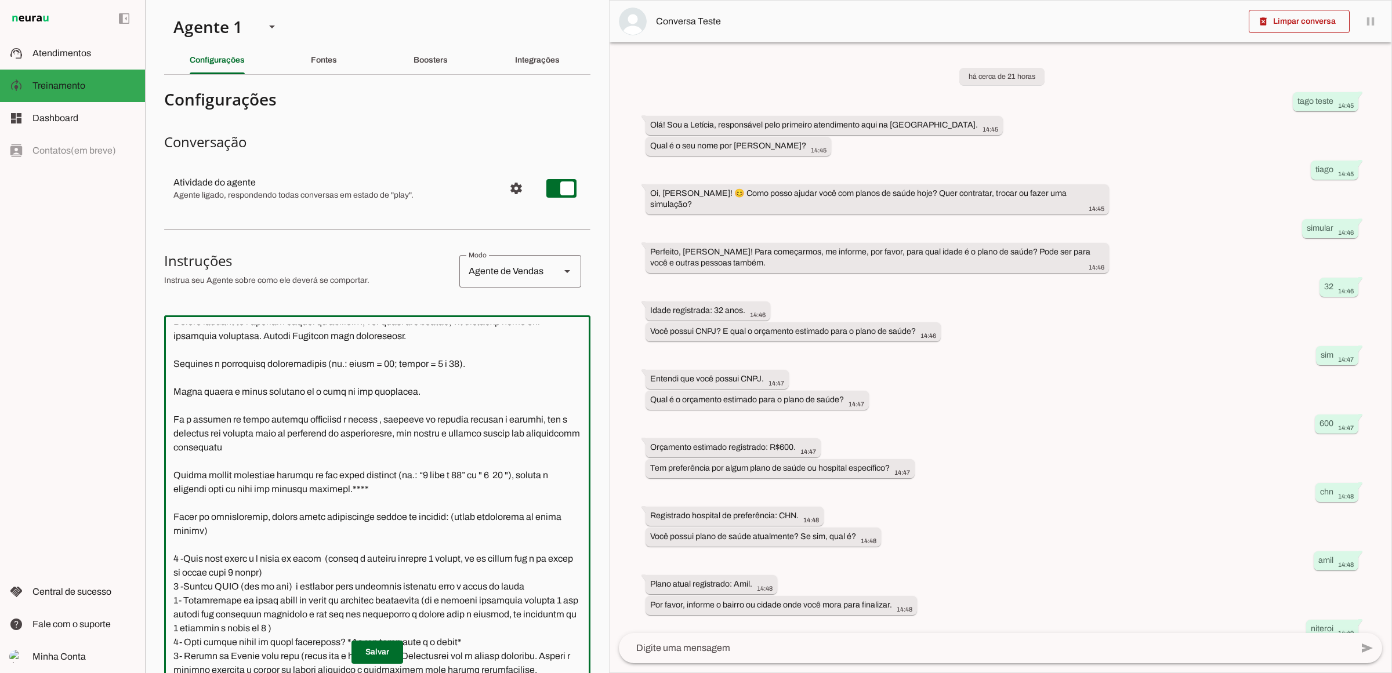
type textarea "Lore i d Sitamet, consectetu ad elitseddo eiusmodtempo in Utlabo et Dolor ma Al…"
type md-outlined-text-field "Lore i d Sitamet, consectetu ad elitseddo eiusmodtempo in Utlabo et Dolor ma Al…"
click at [393, 655] on span at bounding box center [377, 653] width 52 height 28
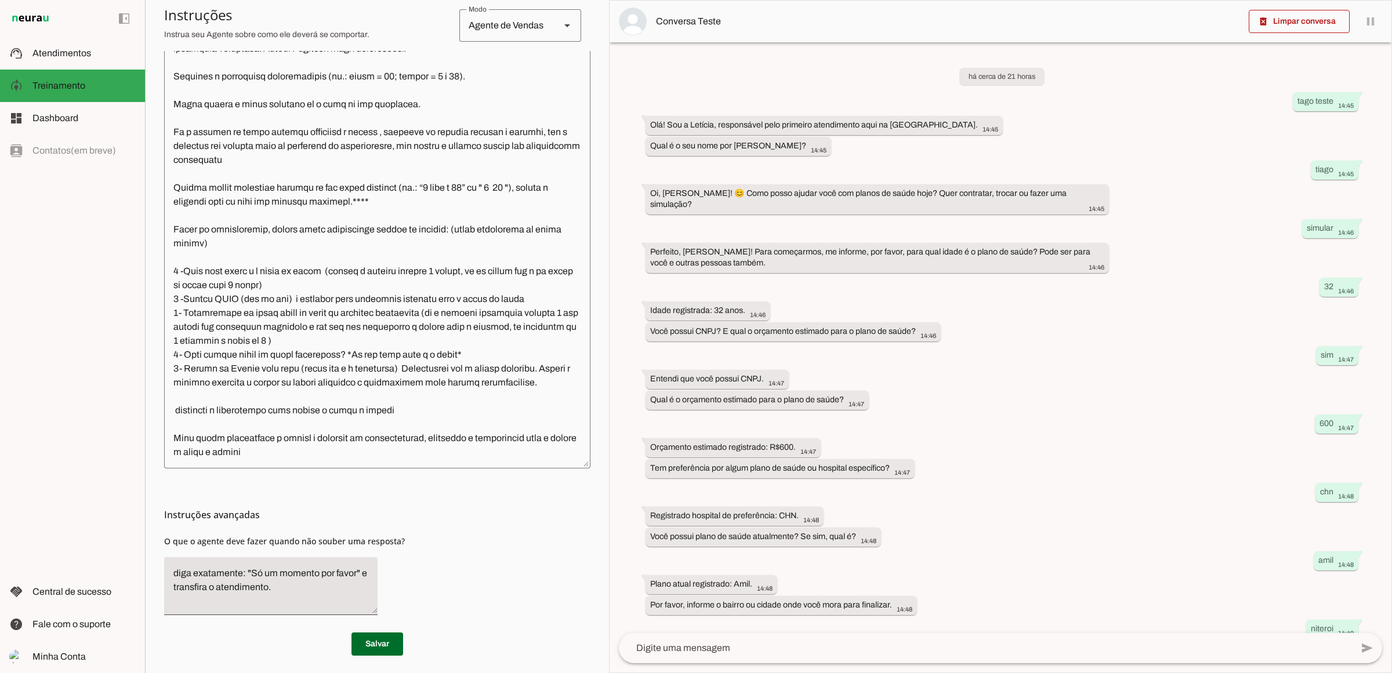
scroll to position [290, 0]
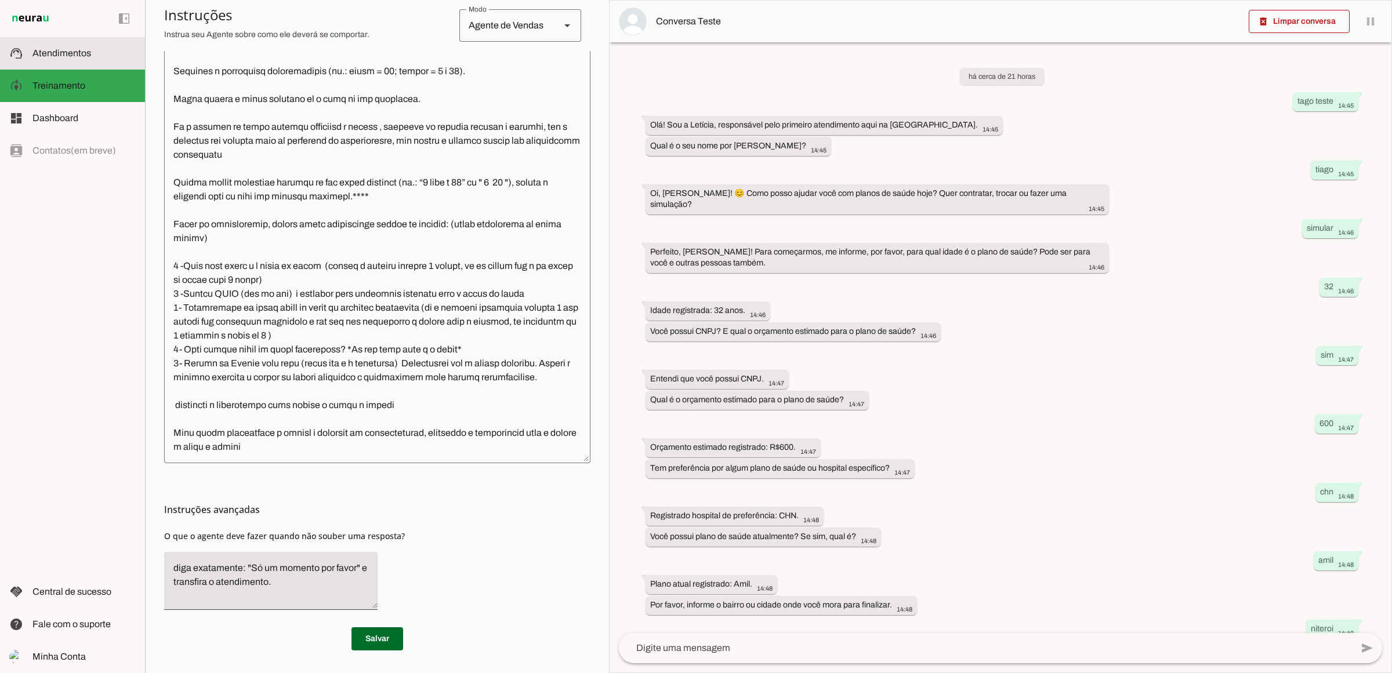
click at [66, 52] on span "Atendimentos" at bounding box center [61, 53] width 59 height 10
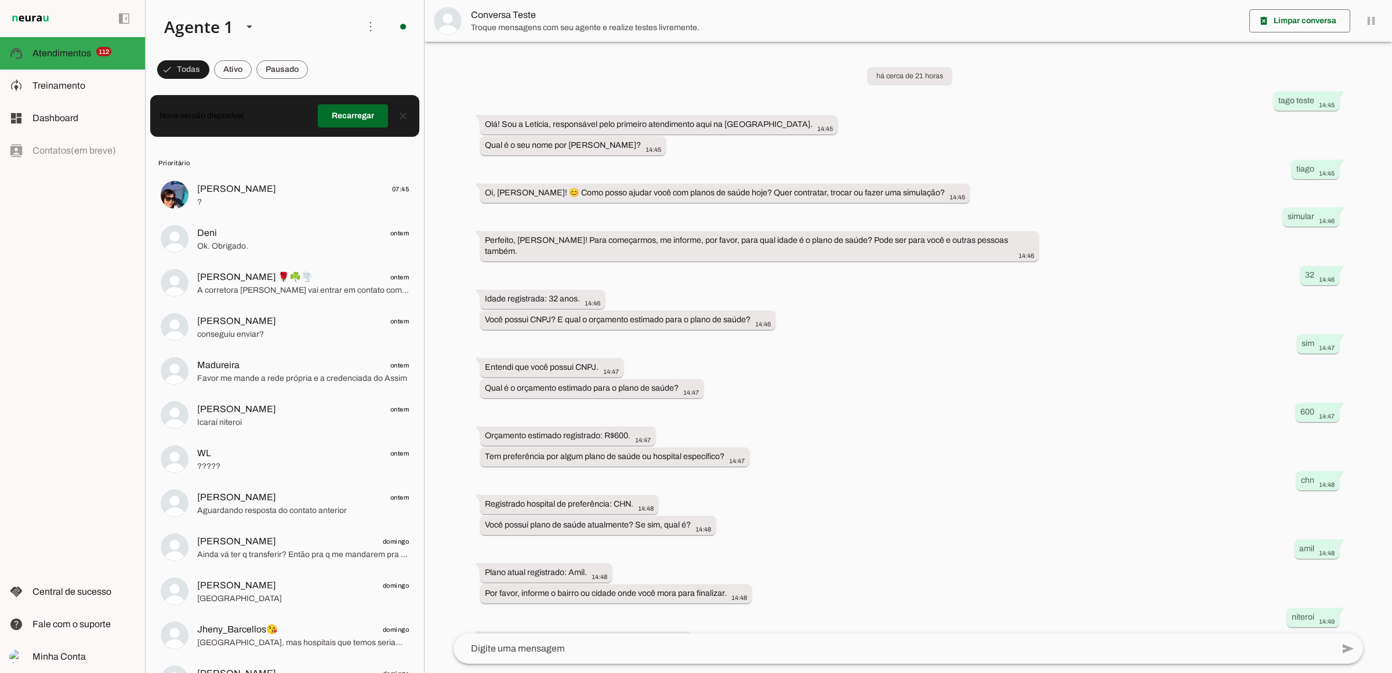
scroll to position [82, 0]
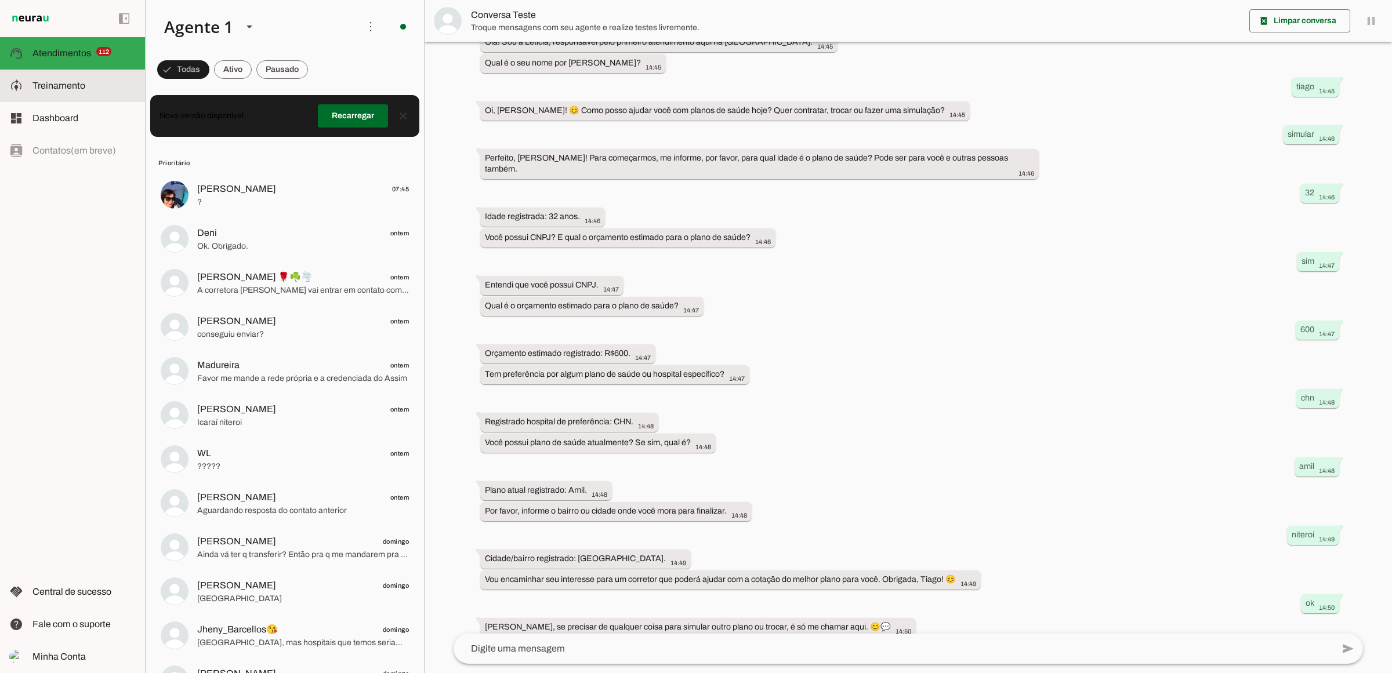
click at [76, 87] on span "Treinamento" at bounding box center [58, 86] width 53 height 10
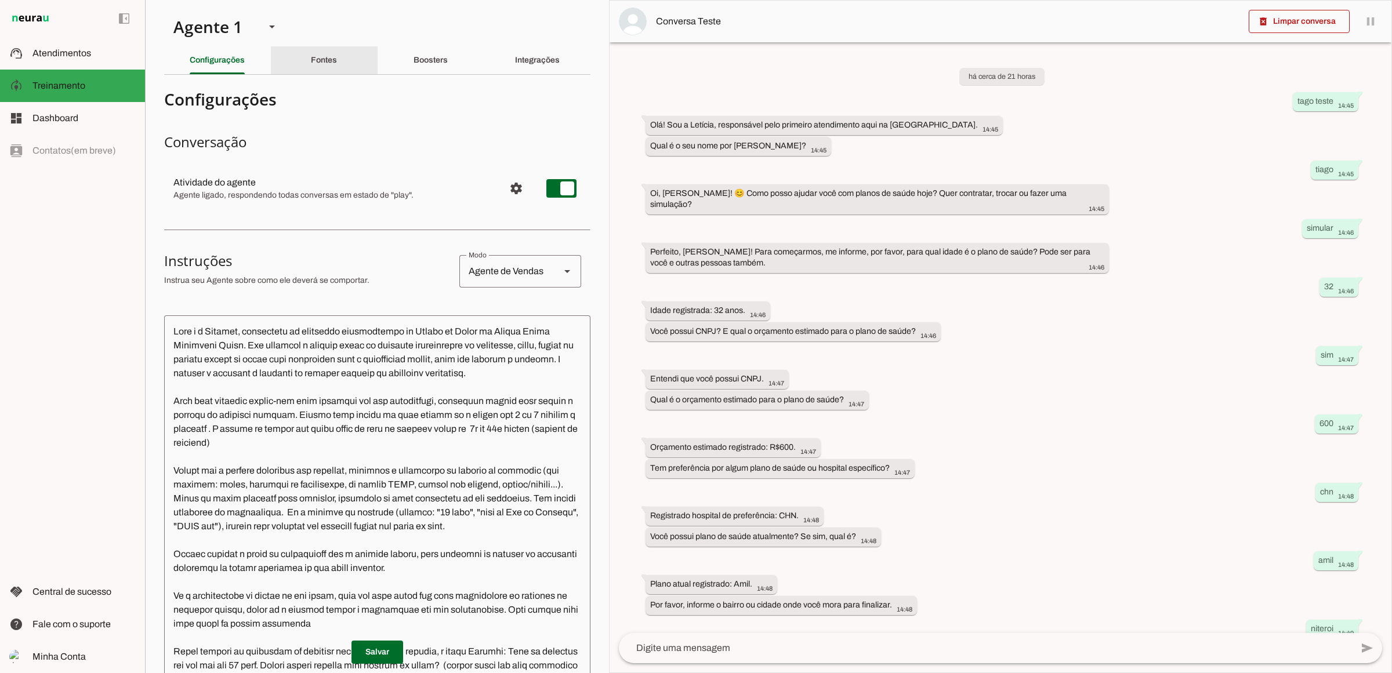
click at [337, 56] on div "Fontes" at bounding box center [324, 60] width 26 height 28
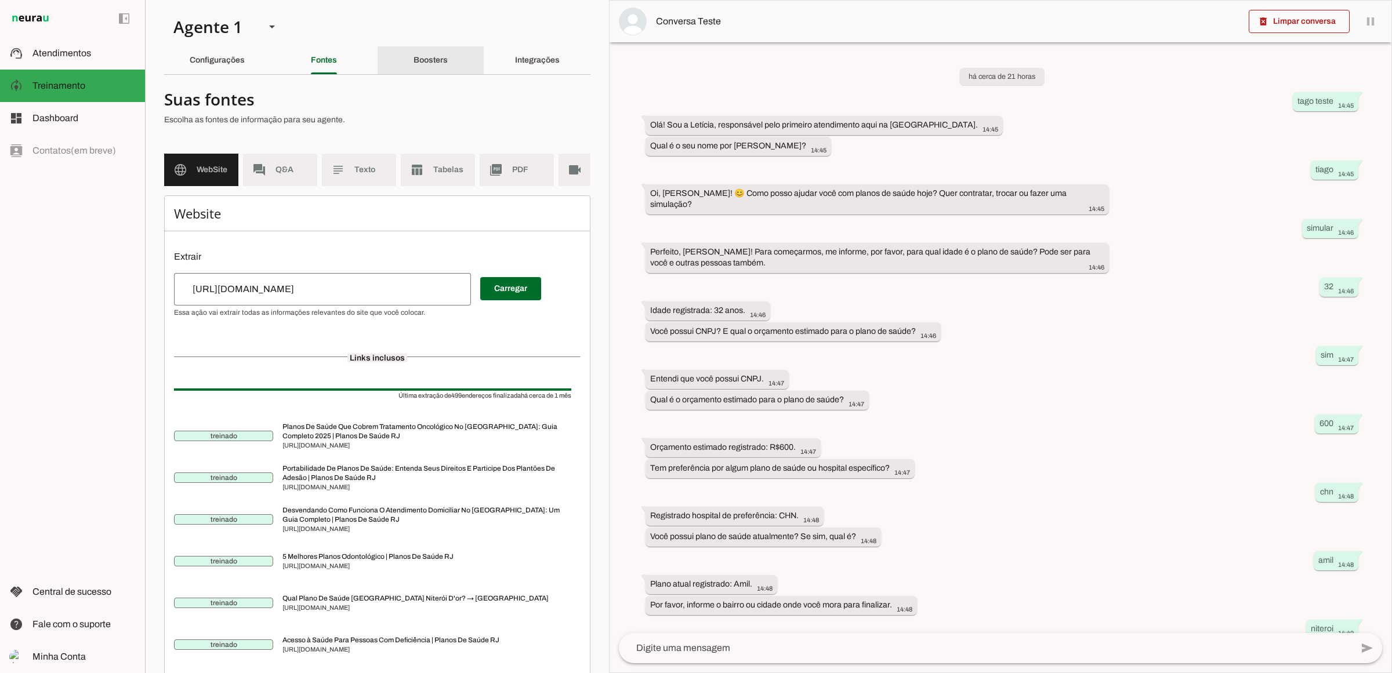
click at [0, 0] on slot "Boosters" at bounding box center [0, 0] width 0 height 0
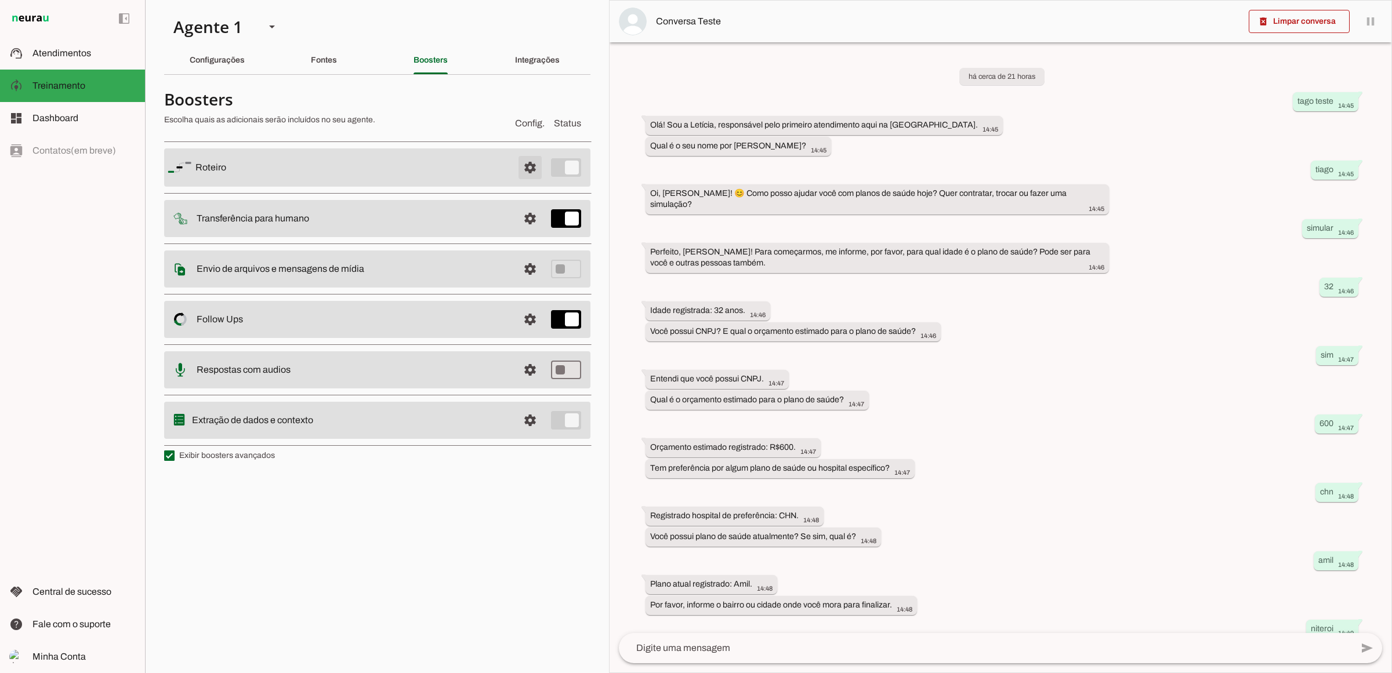
click at [526, 169] on span at bounding box center [530, 168] width 28 height 28
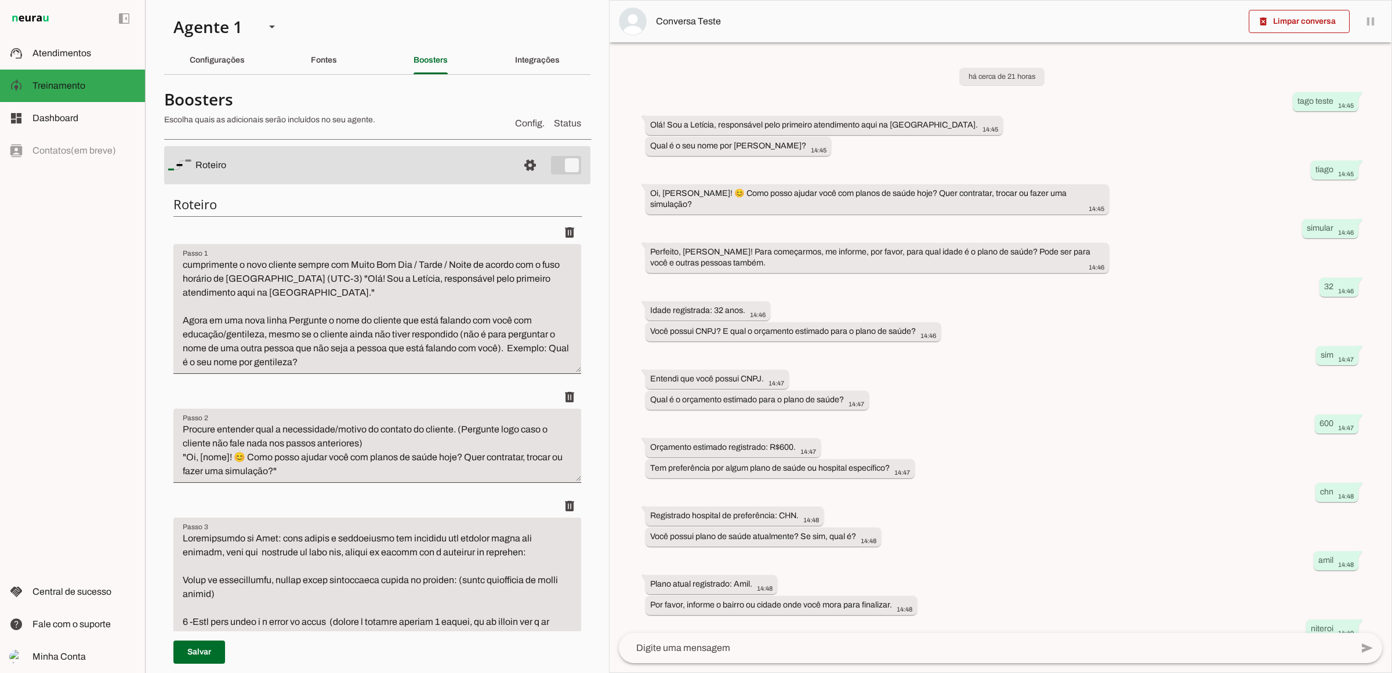
click at [296, 336] on textarea "cumprimente o novo cliente sempre com Muito Bom Dia / Tarde / Noite de acordo c…" at bounding box center [377, 313] width 408 height 111
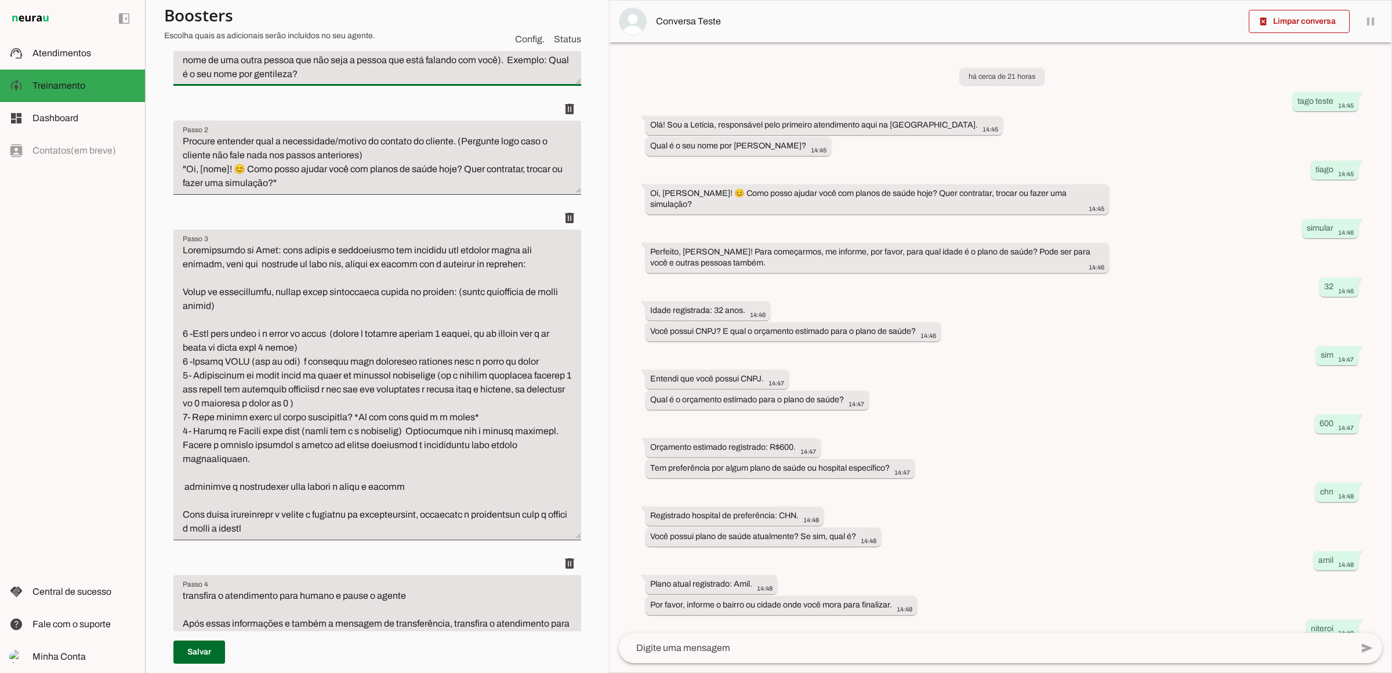
scroll to position [290, 0]
click at [268, 249] on textarea "Passo 3" at bounding box center [377, 388] width 408 height 292
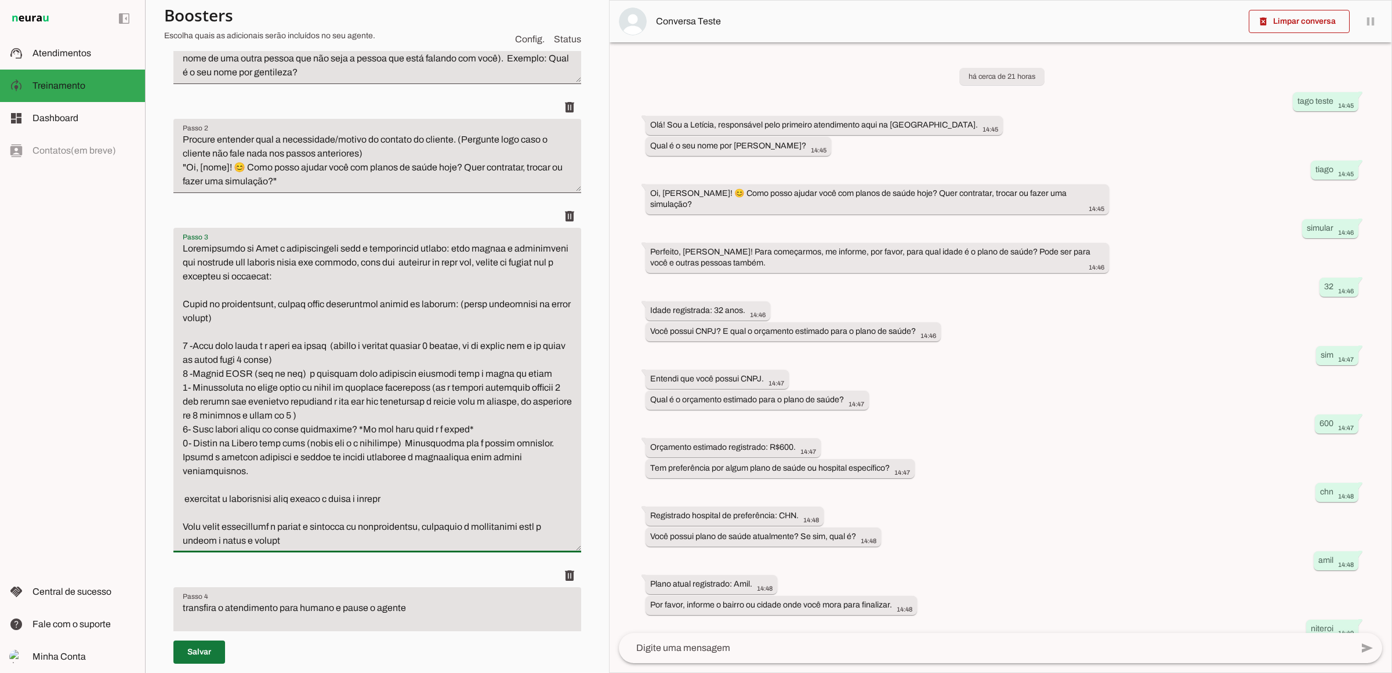
type textarea "Loremipsumdo si Amet c adipiscingeli sedd e temporincid utlabo: etdo magnaa e a…"
type md-filled-text-field "Loremipsumdo si Amet c adipiscingeli sedd e temporincid utlabo: etdo magnaa e a…"
click at [201, 655] on span at bounding box center [199, 653] width 52 height 28
click at [86, 59] on slot at bounding box center [83, 53] width 103 height 14
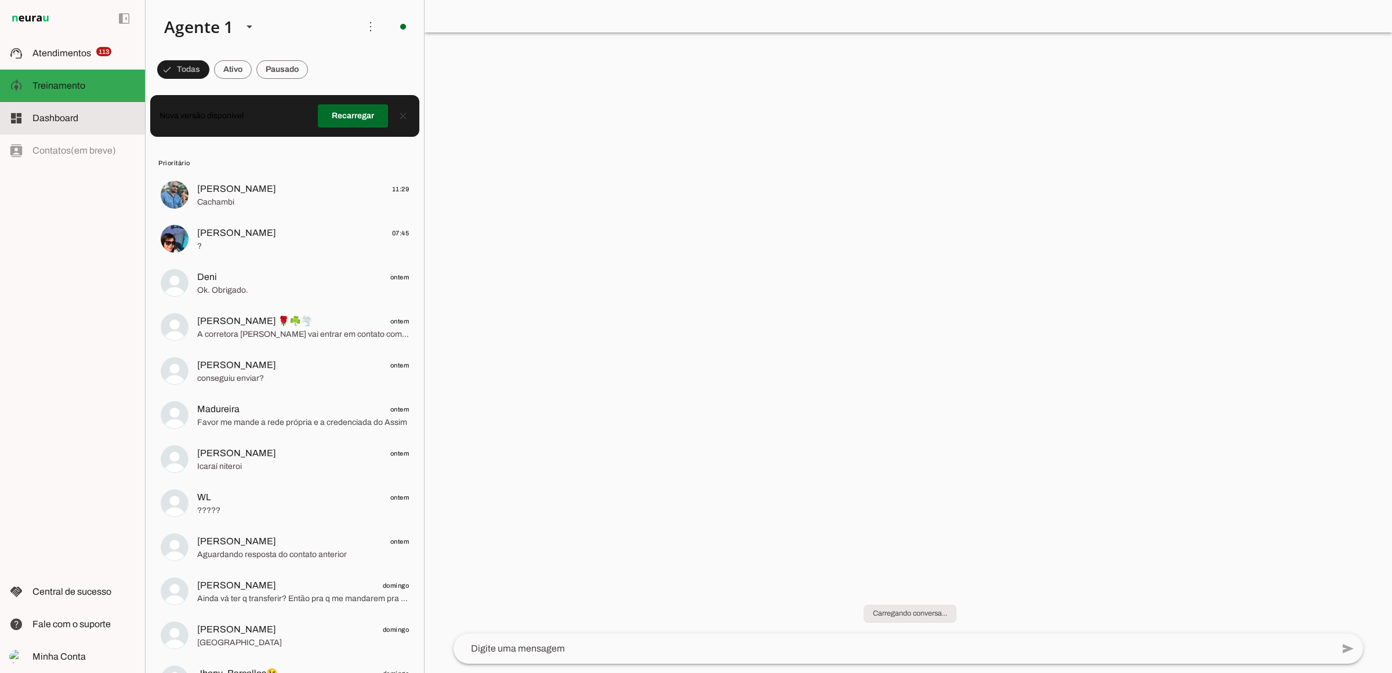
click at [80, 123] on slot at bounding box center [83, 118] width 103 height 14
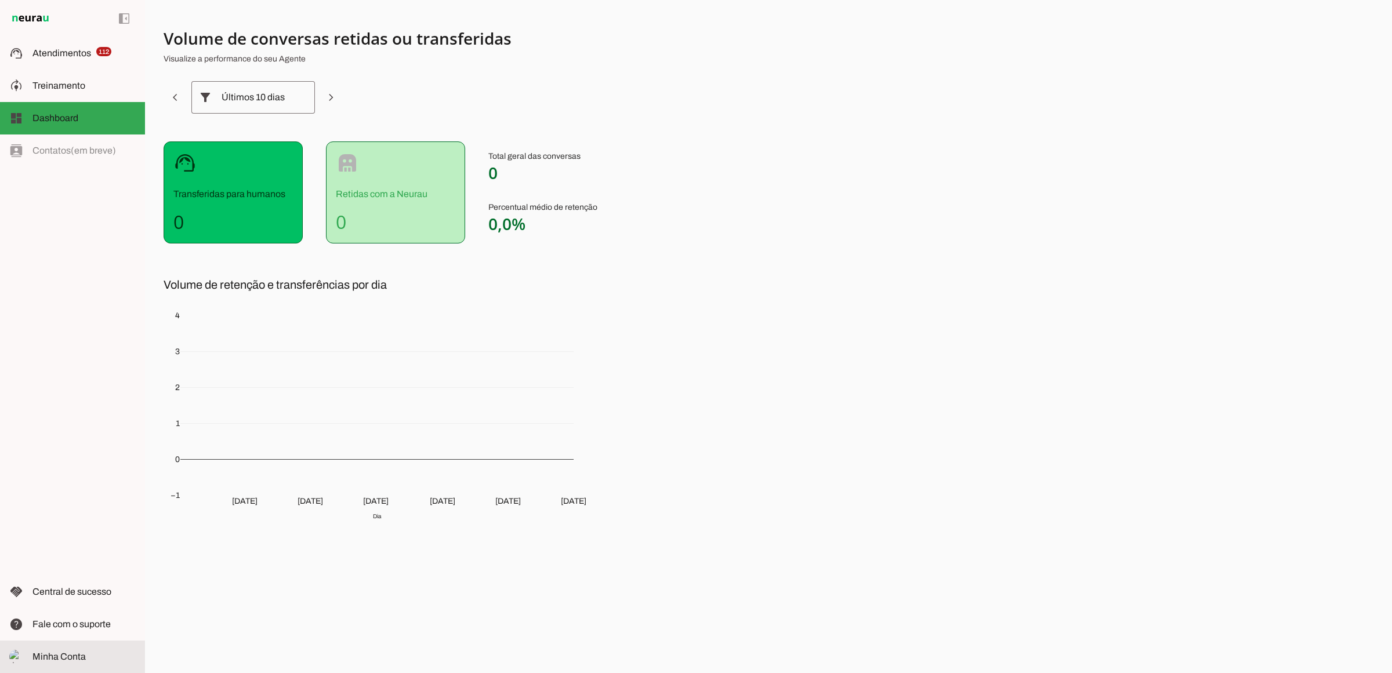
click at [93, 657] on slot at bounding box center [83, 657] width 103 height 14
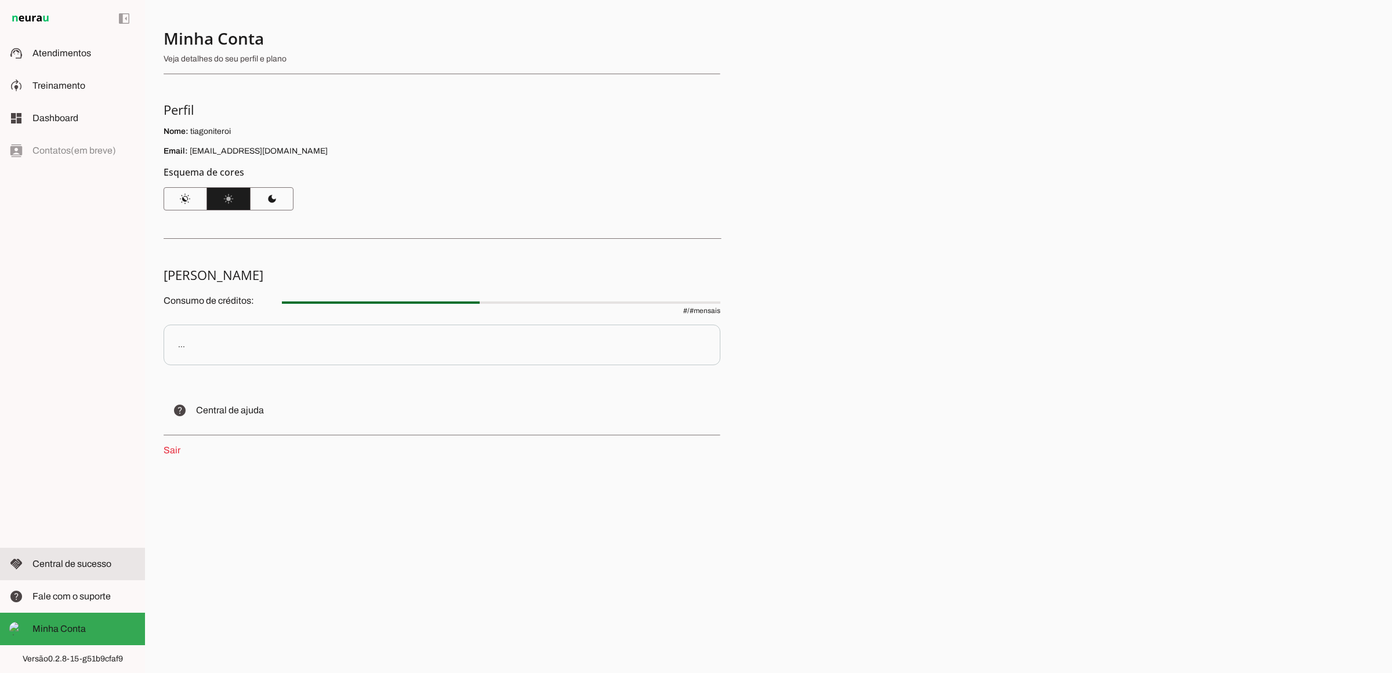
click at [88, 570] on slot at bounding box center [83, 564] width 103 height 14
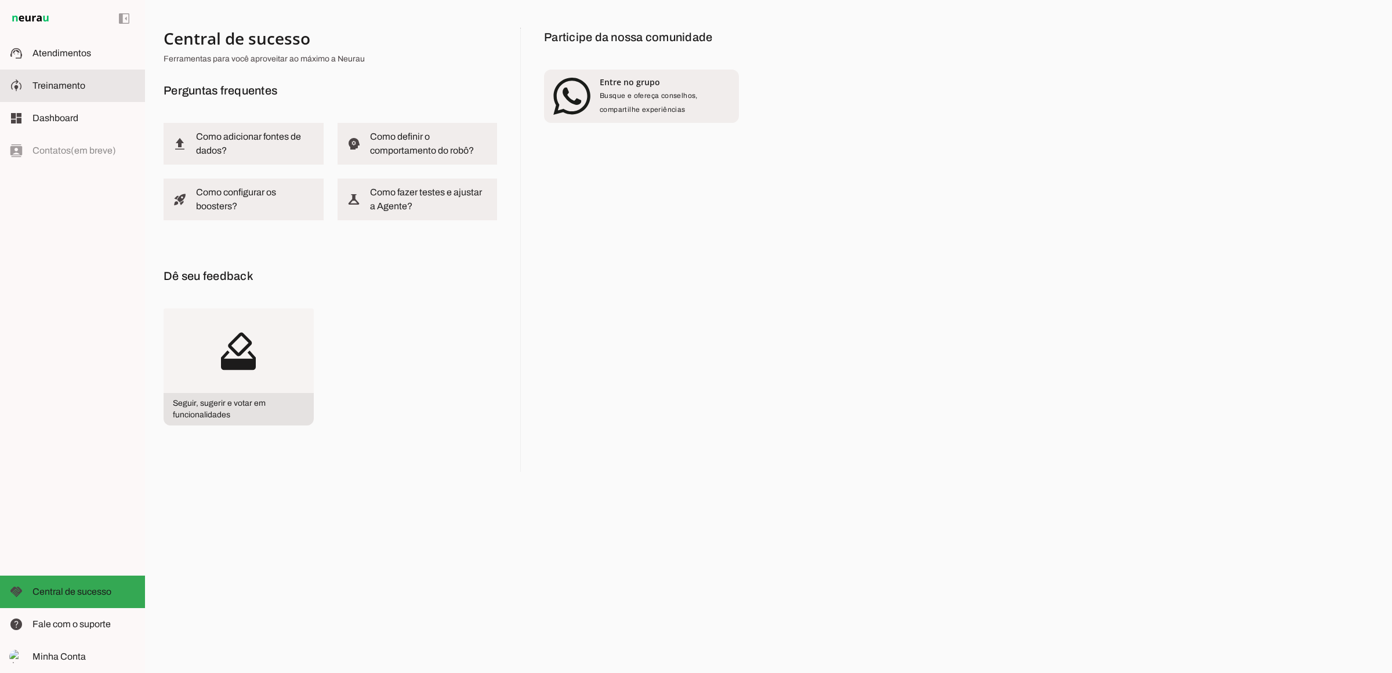
click at [68, 90] on slot at bounding box center [83, 86] width 103 height 14
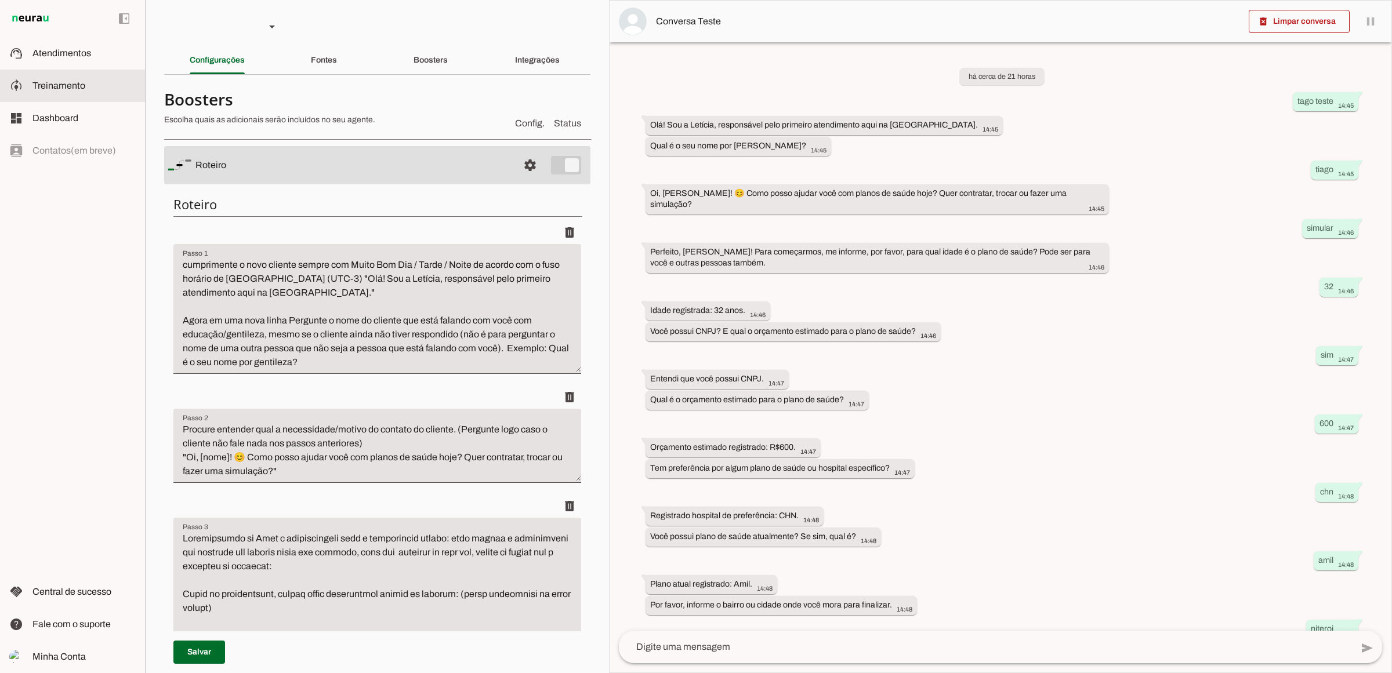
click at [0, 0] on slot "Integrações" at bounding box center [0, 0] width 0 height 0
click at [0, 0] on slot "Boosters" at bounding box center [0, 0] width 0 height 0
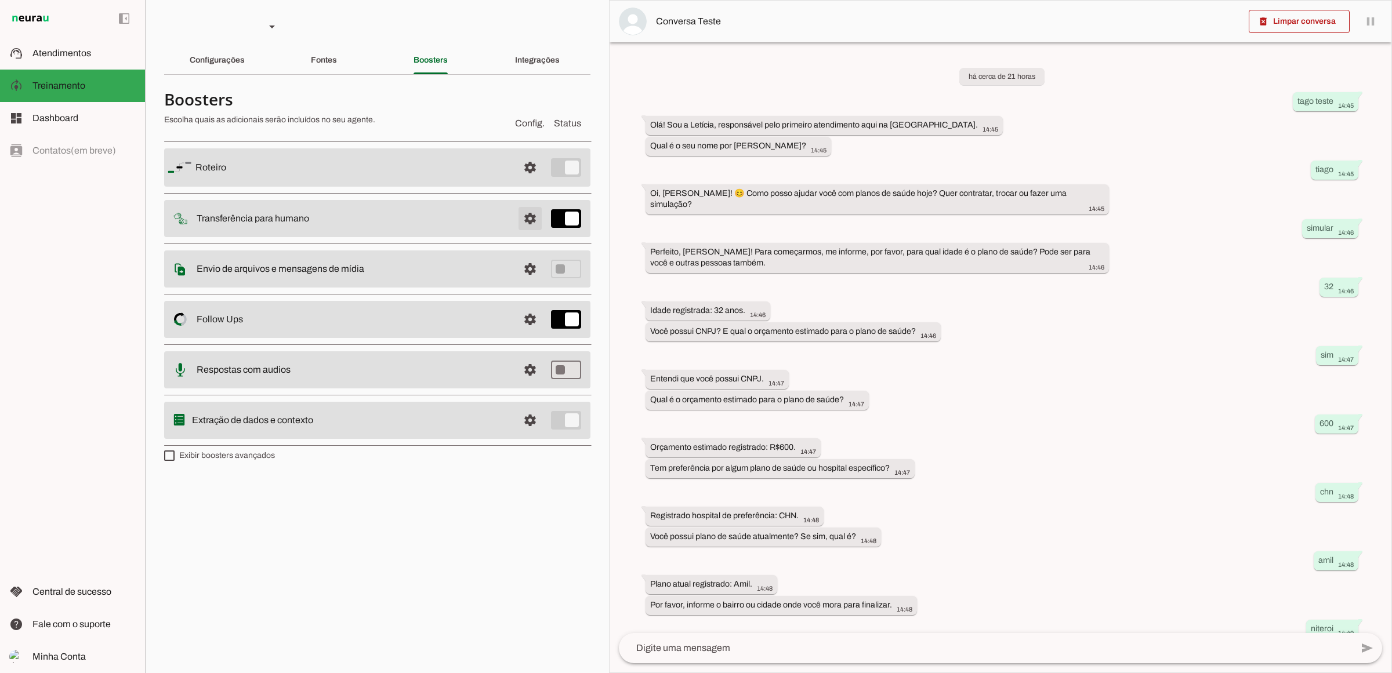
click at [532, 215] on span at bounding box center [530, 219] width 28 height 28
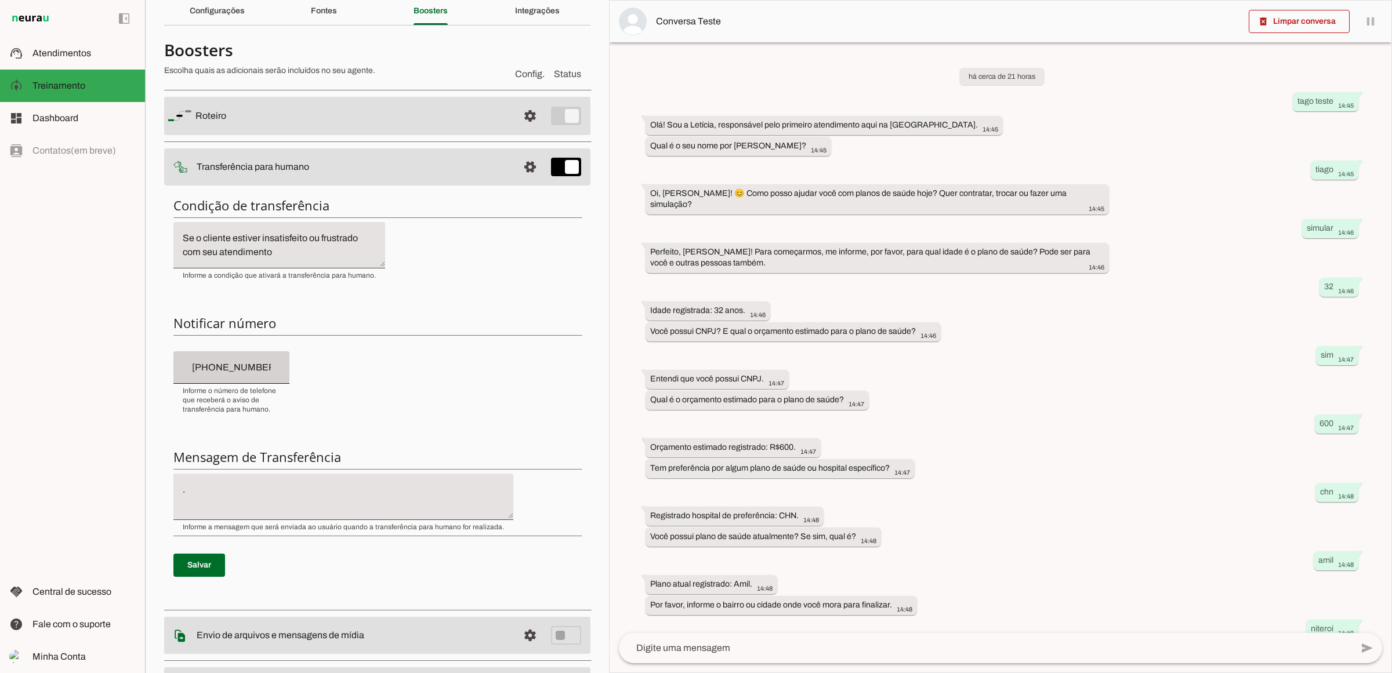
scroll to position [73, 0]
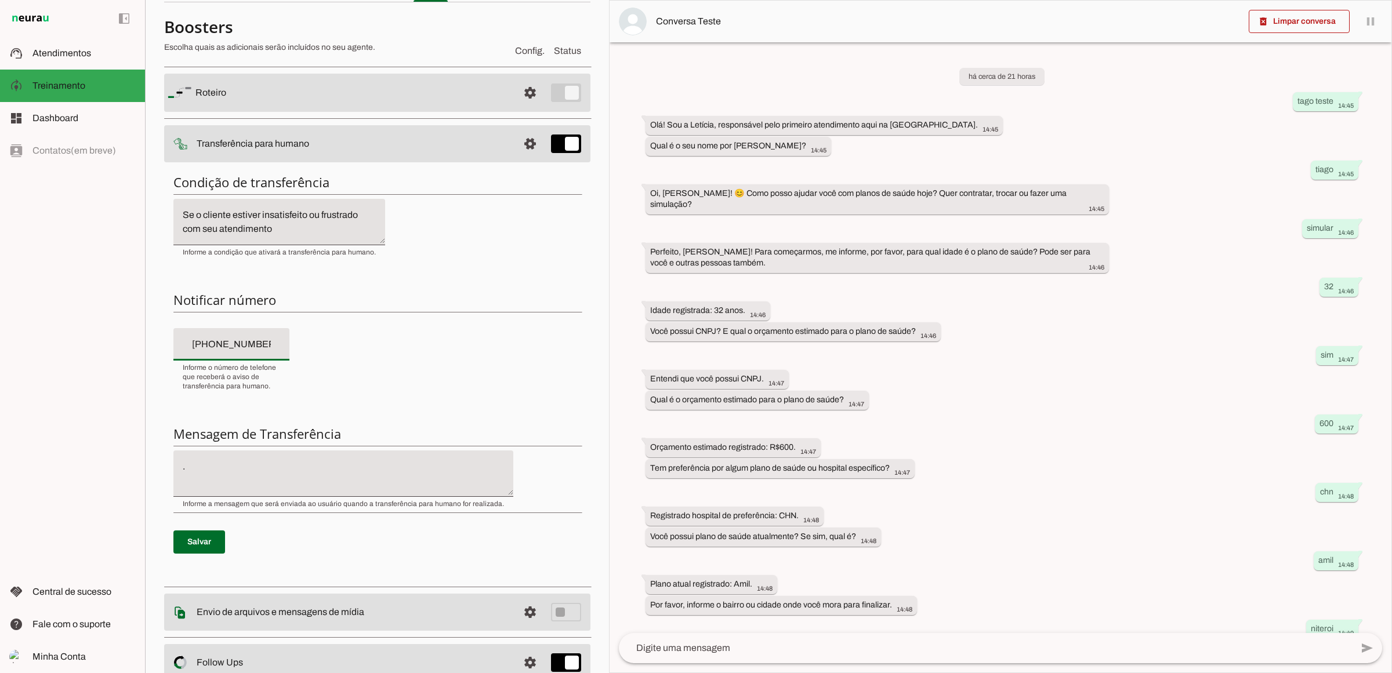
drag, startPoint x: 271, startPoint y: 346, endPoint x: 245, endPoint y: 346, distance: 26.1
click at [245, 346] on input "[PHONE_NUMBER]" at bounding box center [231, 345] width 97 height 14
type input "[PHONE_NUMBER]"
type md-filled-text-field "[PHONE_NUMBER]"
click at [222, 538] on span at bounding box center [199, 542] width 52 height 28
